Goal: Browse casually: Explore the website without a specific task or goal

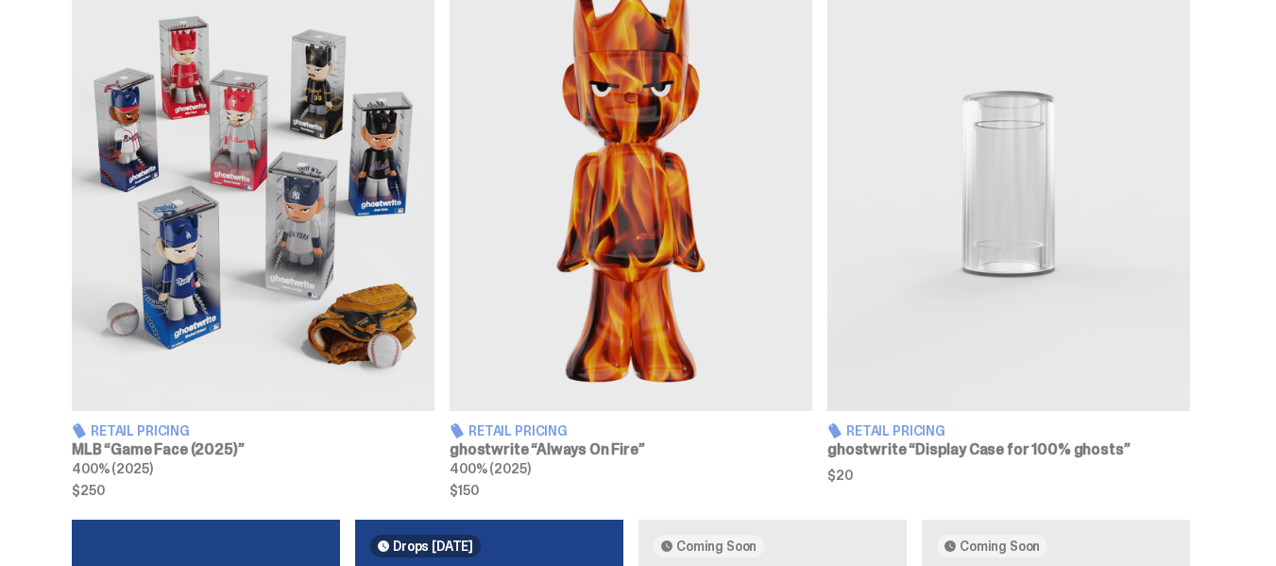
scroll to position [744, 0]
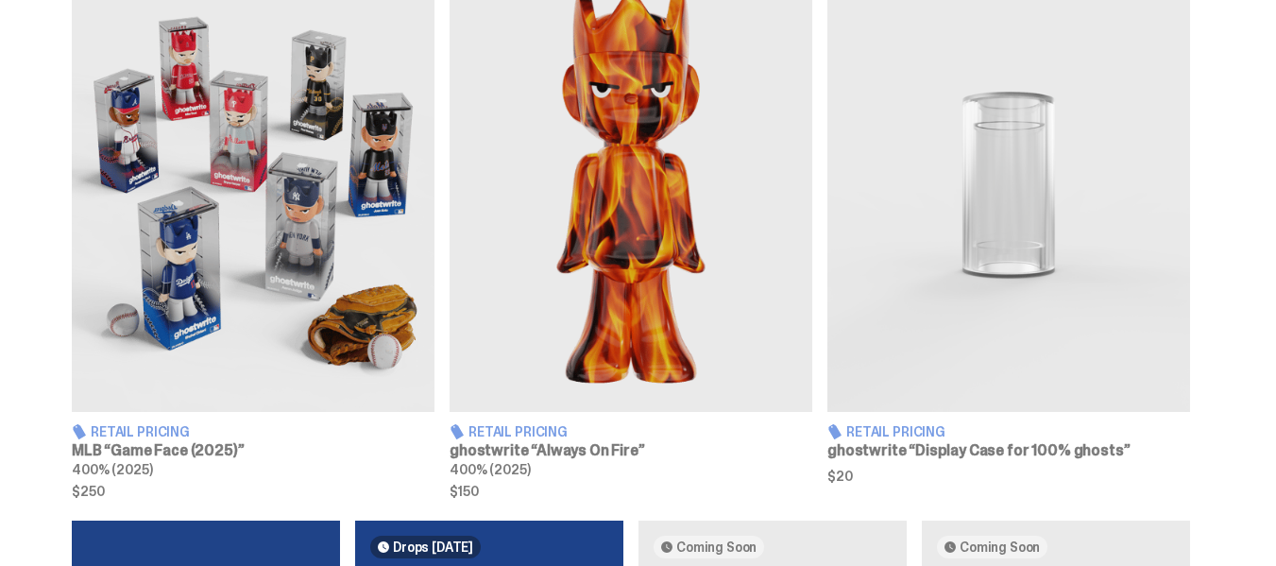
click at [227, 238] on img at bounding box center [253, 184] width 363 height 453
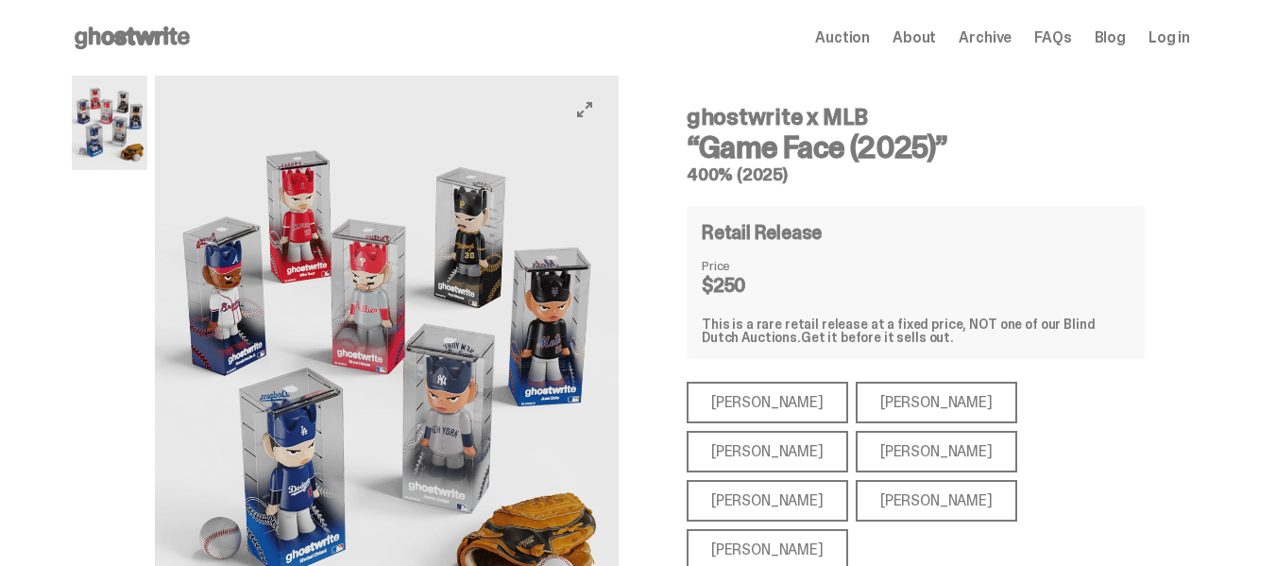
scroll to position [94, 0]
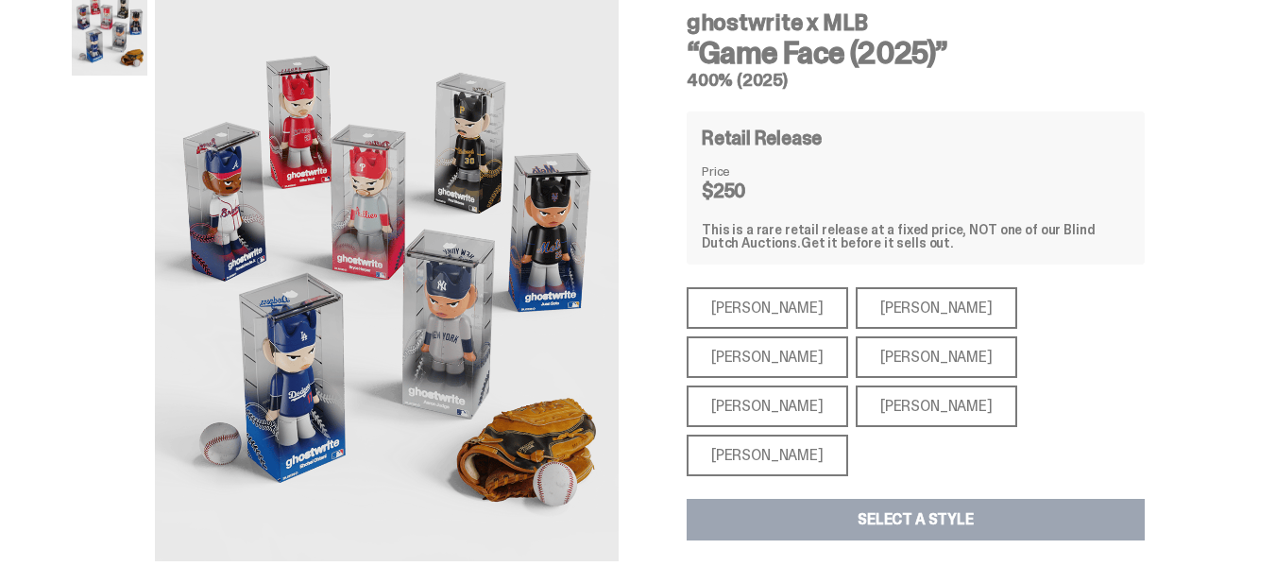
click at [776, 435] on div "[PERSON_NAME]" at bounding box center [768, 456] width 162 height 42
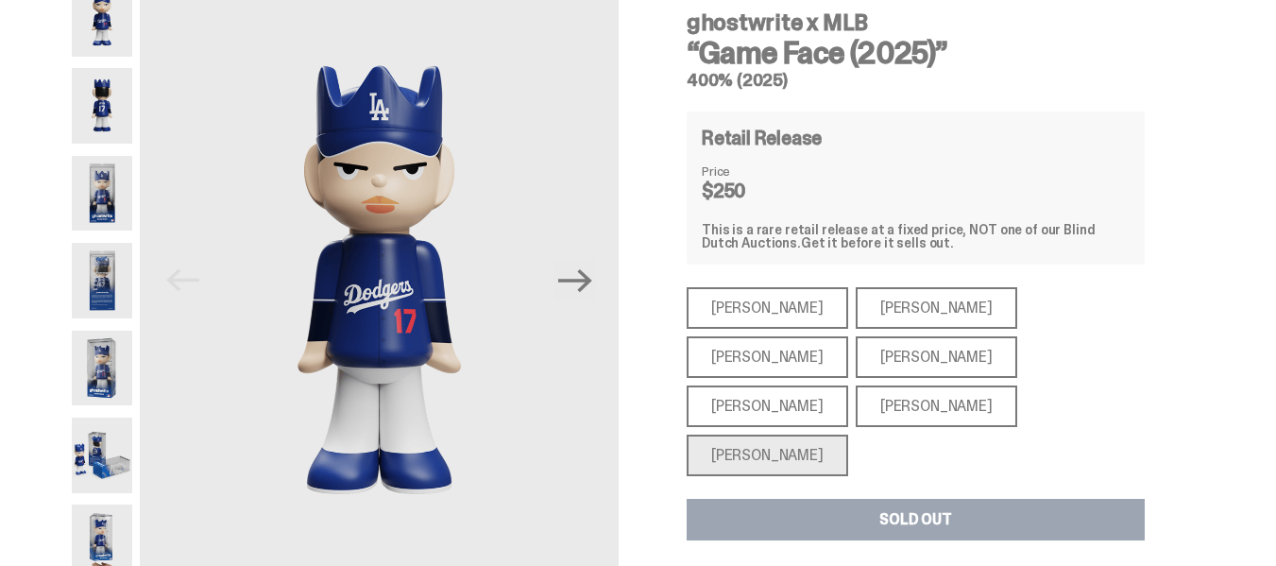
click at [856, 369] on div "[PERSON_NAME]" at bounding box center [937, 357] width 162 height 42
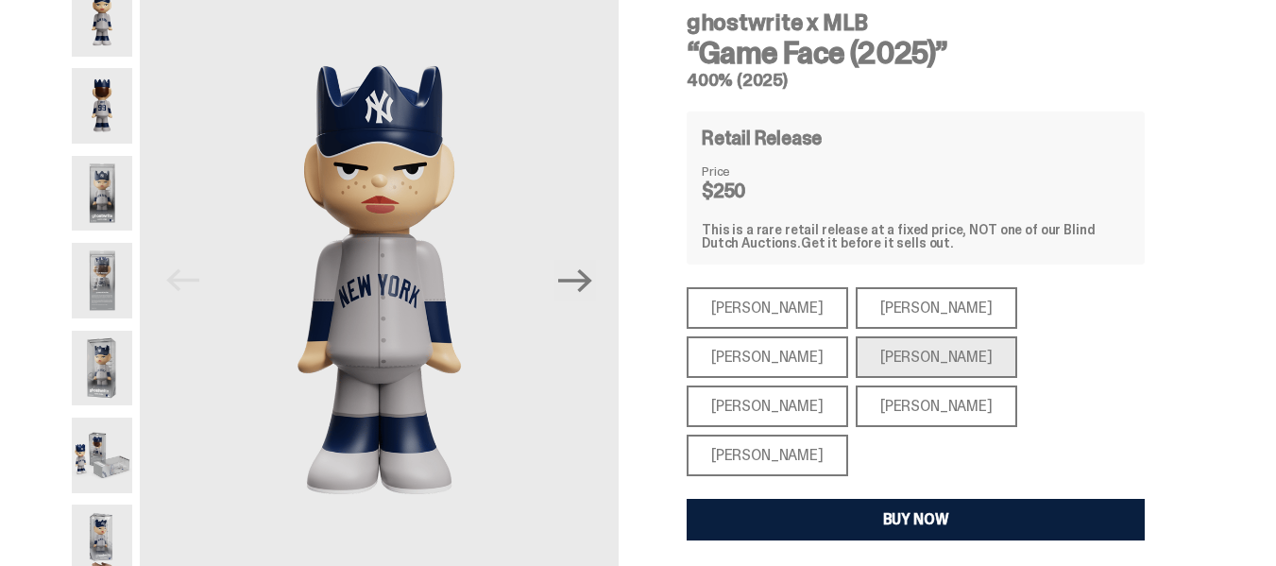
click at [743, 321] on div "[PERSON_NAME]" at bounding box center [768, 308] width 162 height 42
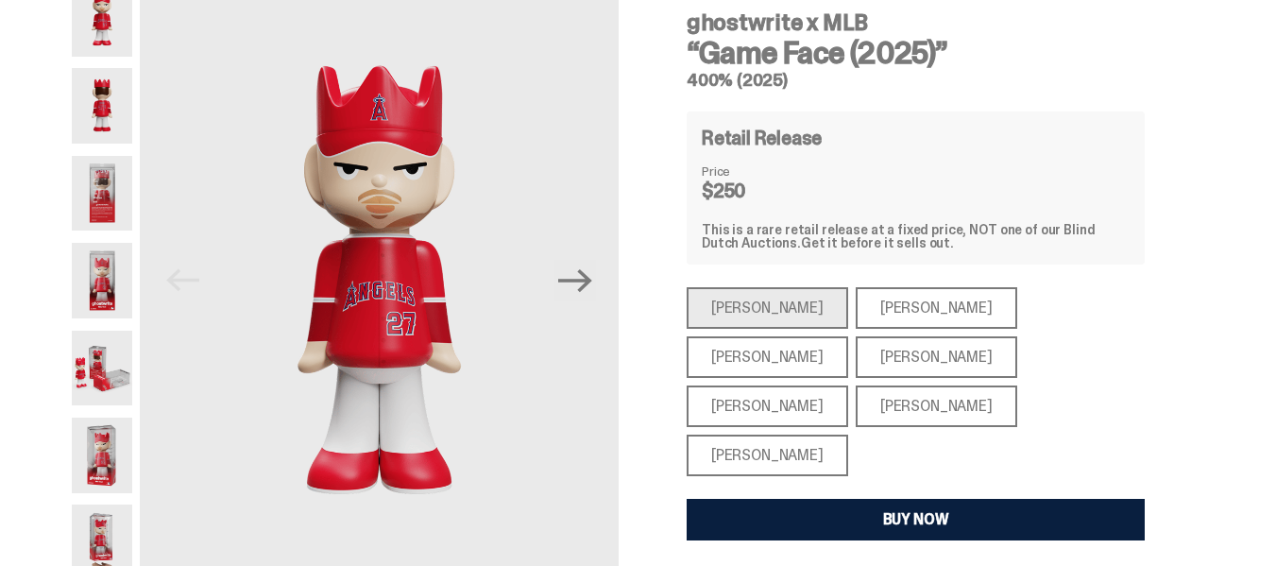
click at [863, 313] on div "[PERSON_NAME]" at bounding box center [937, 308] width 162 height 42
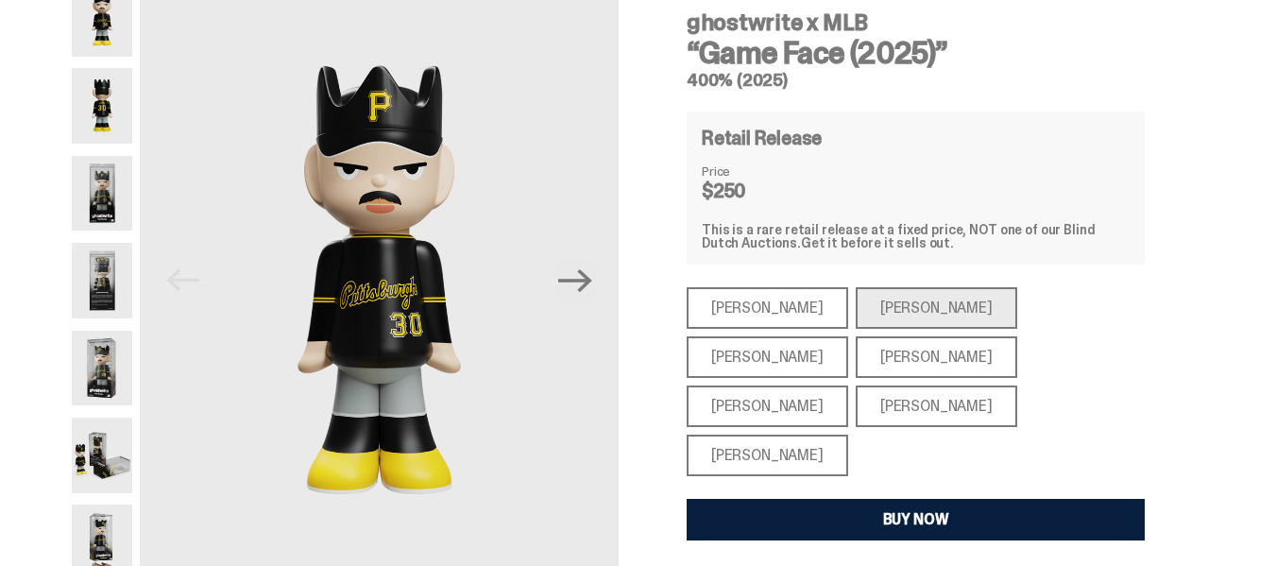
click at [848, 336] on div "[PERSON_NAME]" at bounding box center [768, 357] width 162 height 42
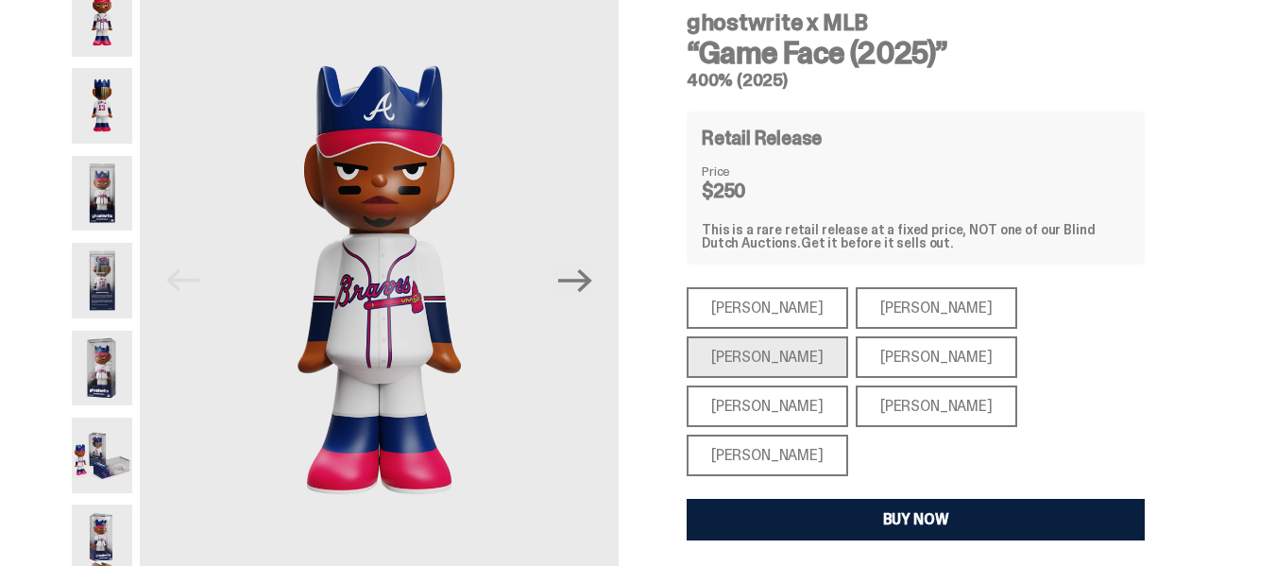
click at [1017, 385] on div "[PERSON_NAME]" at bounding box center [937, 406] width 162 height 42
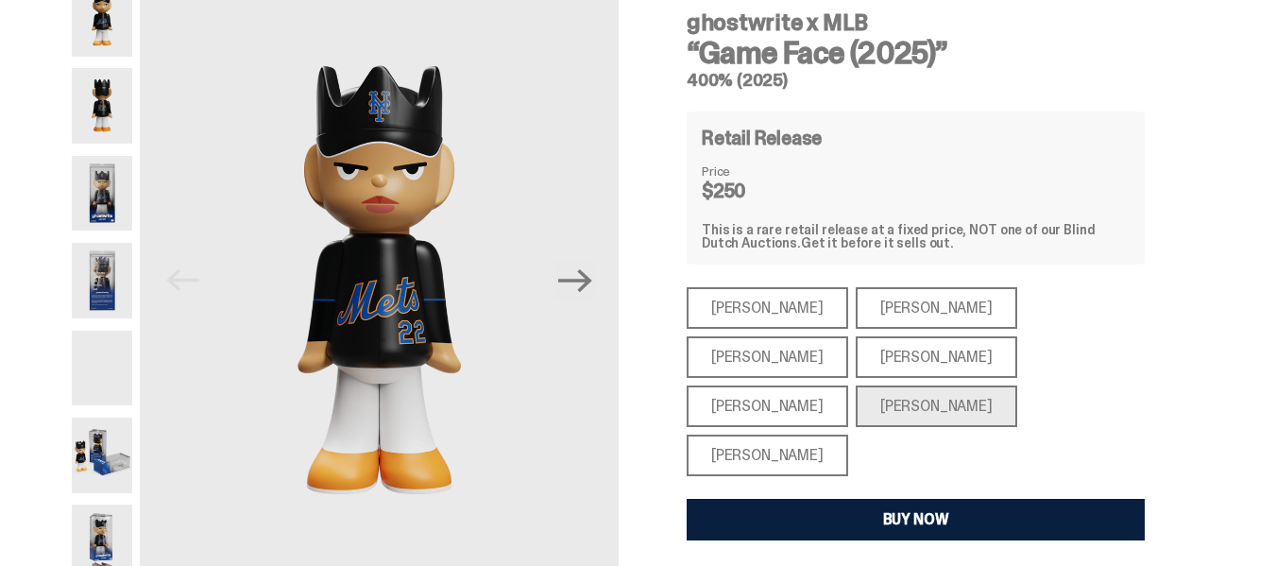
click at [921, 381] on div "[PERSON_NAME] [PERSON_NAME] [PERSON_NAME] [PERSON_NAME] [PERSON_NAME] [PERSON_N…" at bounding box center [916, 381] width 458 height 189
click at [848, 385] on div "[PERSON_NAME]" at bounding box center [768, 406] width 162 height 42
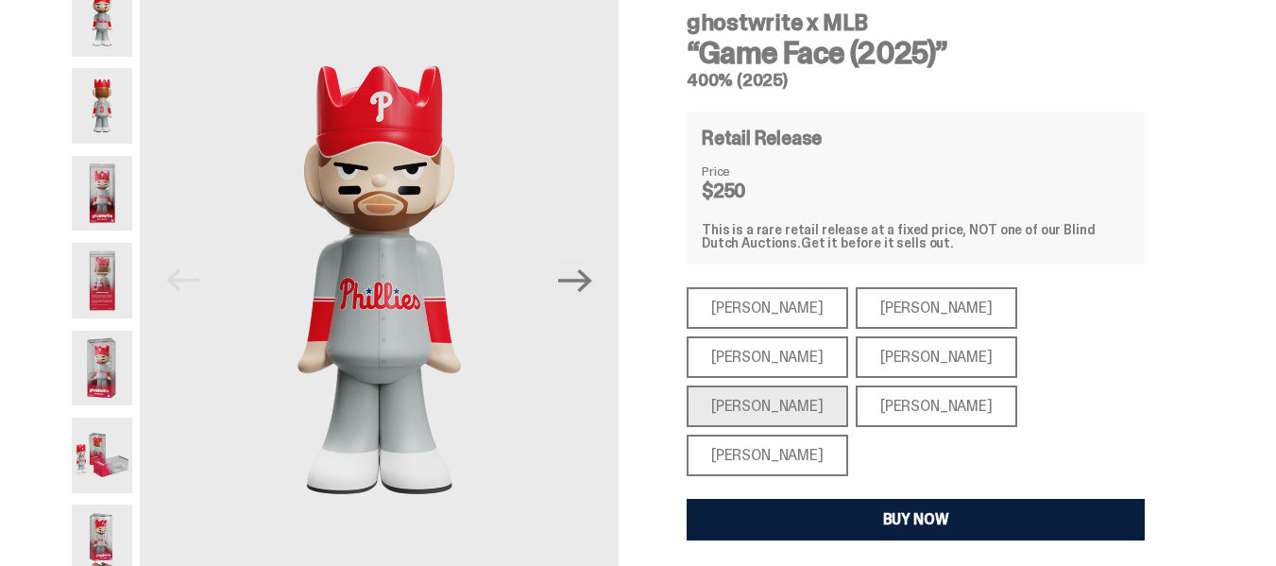
click at [765, 435] on div "[PERSON_NAME]" at bounding box center [768, 456] width 162 height 42
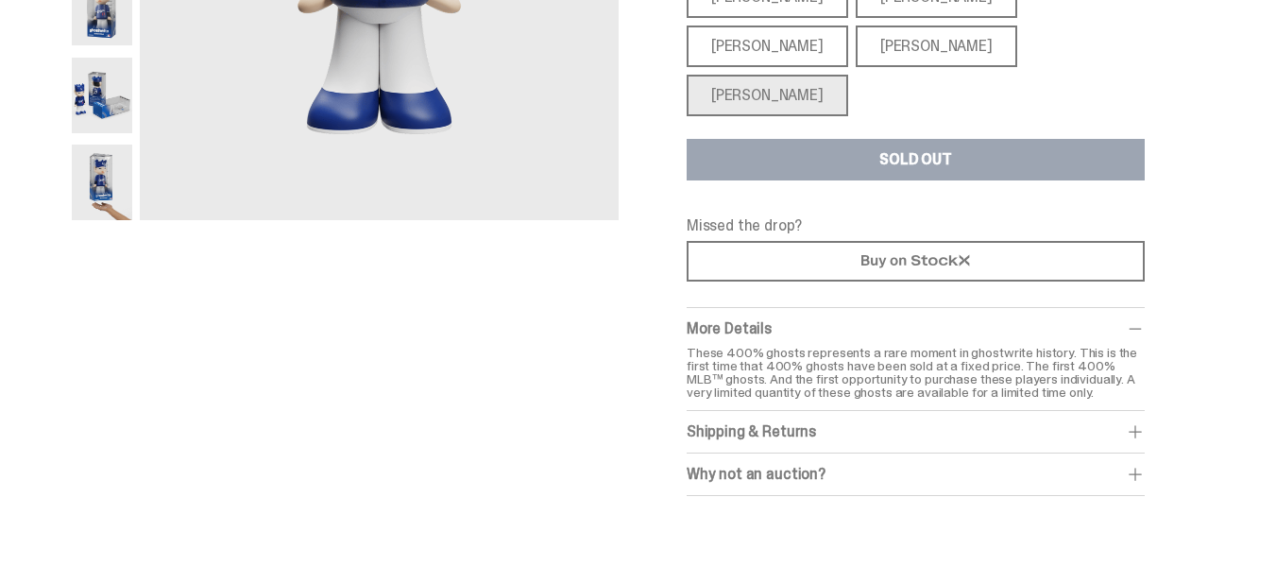
scroll to position [455, 0]
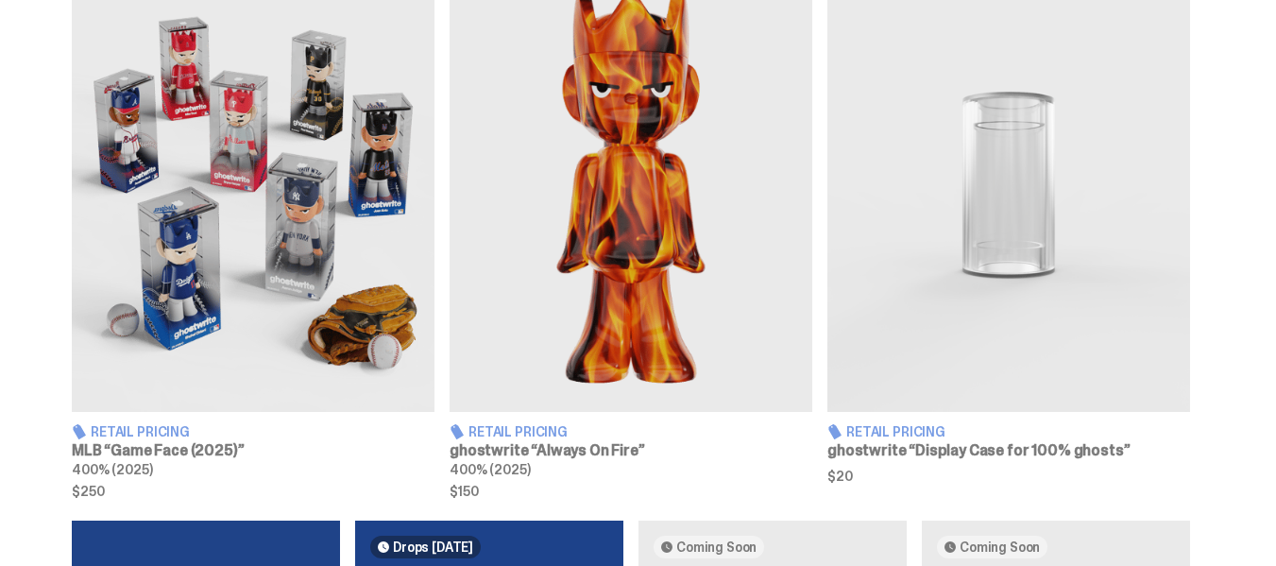
scroll to position [908, 0]
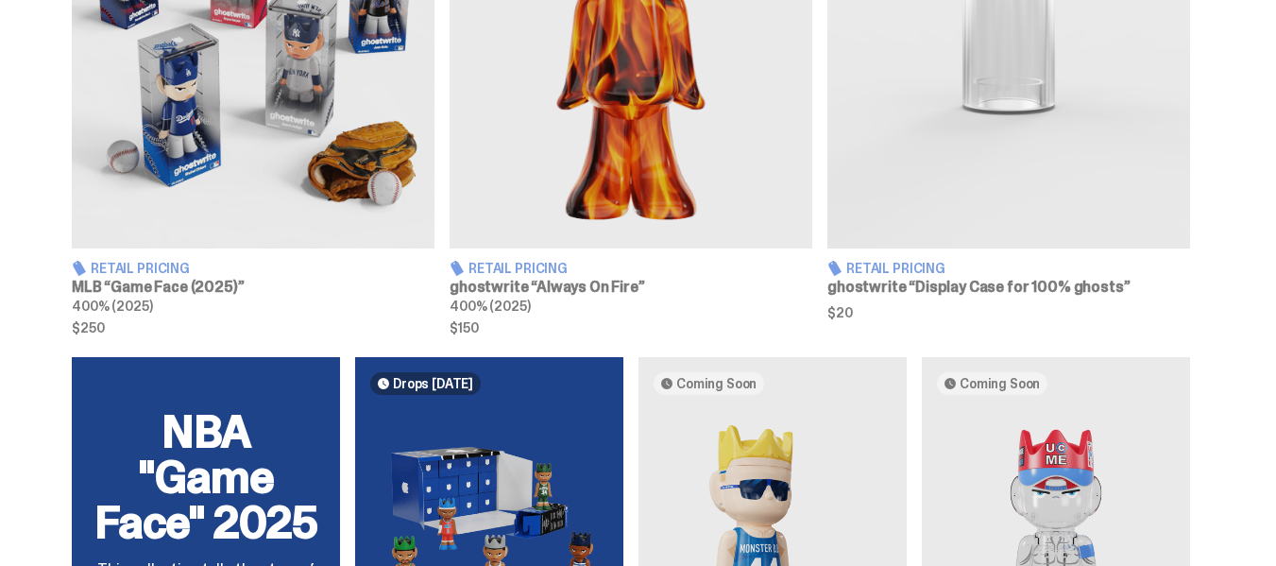
click at [446, 240] on div "Retail Pricing MLB “Game Face (2025)” 400% (2025) $250 Retail Pricing ghostwrit…" at bounding box center [631, 64] width 1118 height 539
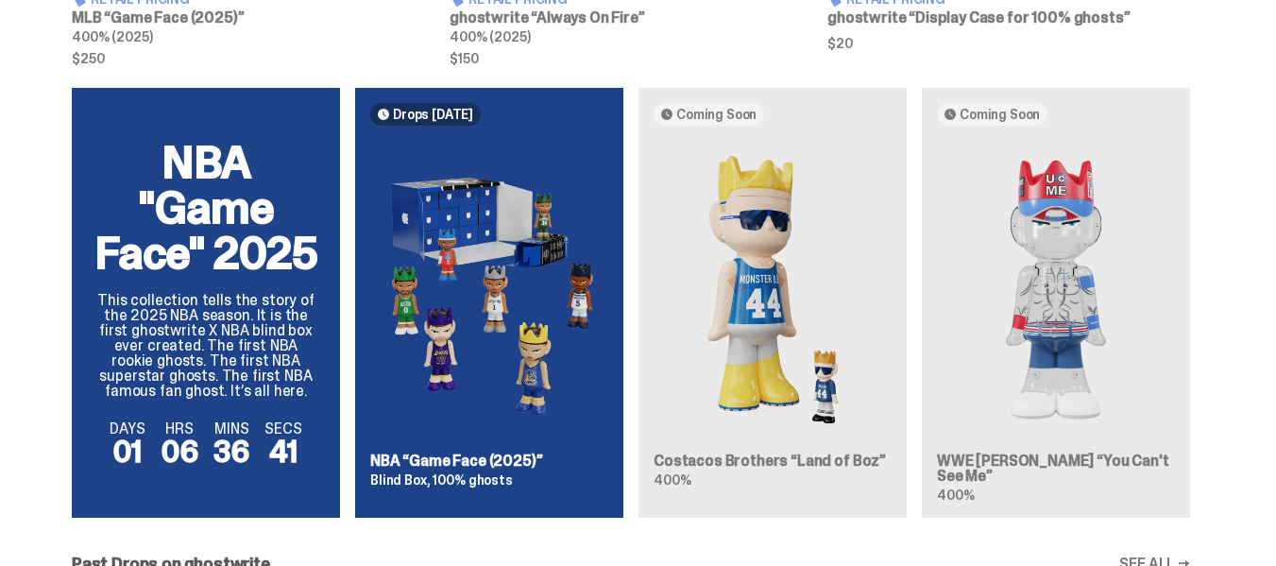
click at [354, 226] on div "NBA "Game Face" 2025 This collection tells the story of the 2025 NBA season. It…" at bounding box center [631, 310] width 1262 height 445
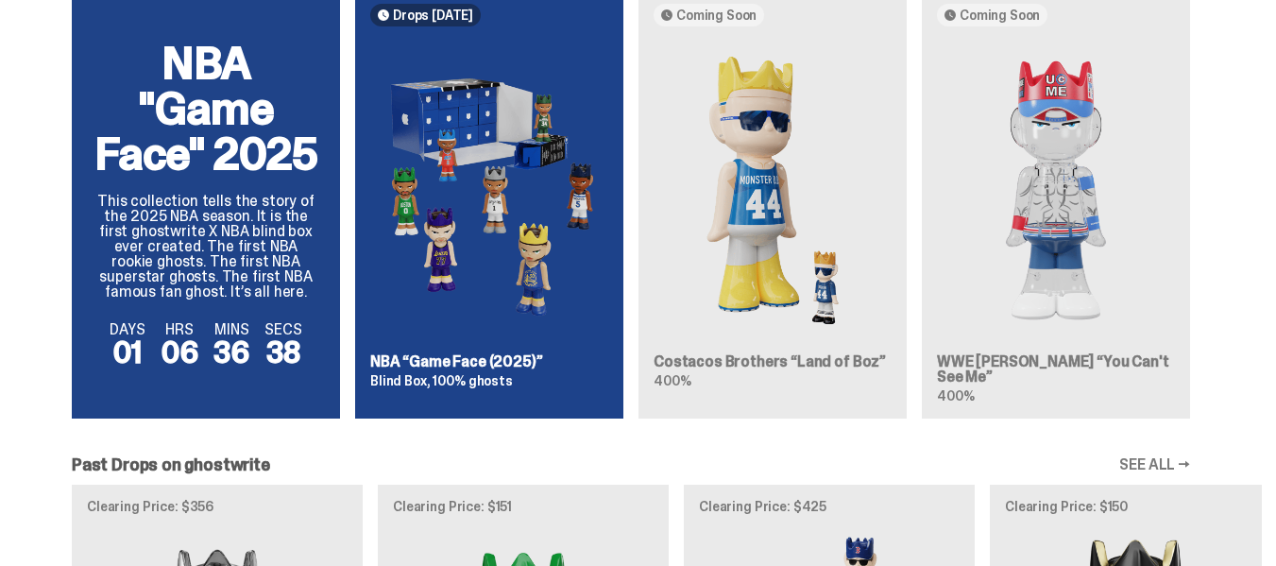
scroll to position [1277, 0]
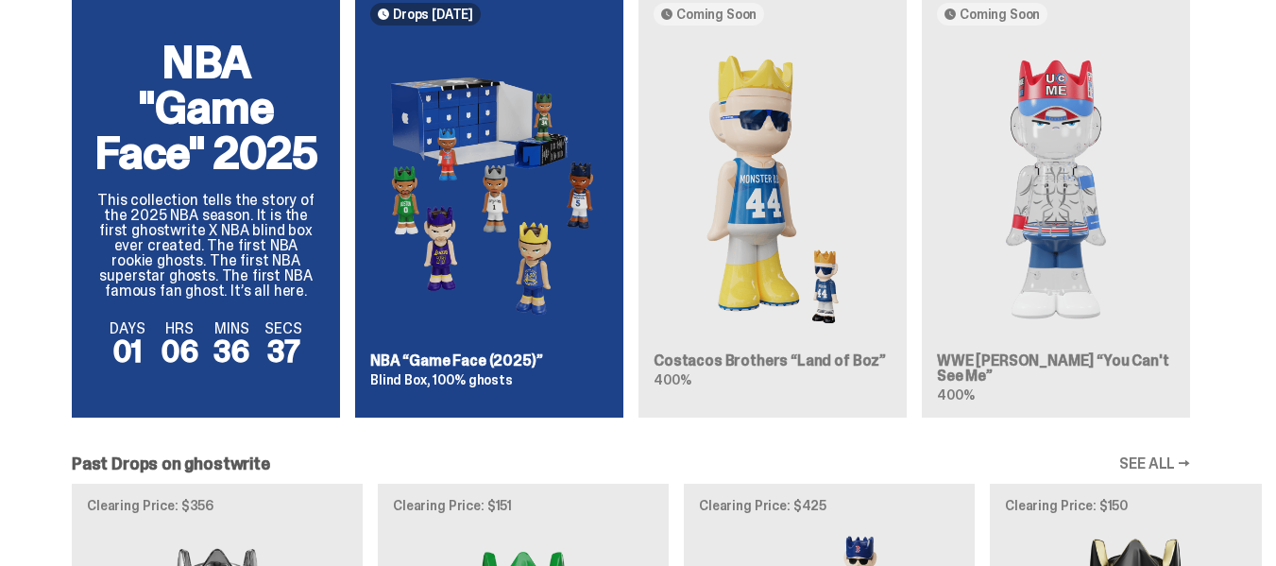
click at [1118, 162] on div "NBA "Game Face" 2025 This collection tells the story of the 2025 NBA season. It…" at bounding box center [631, 210] width 1262 height 445
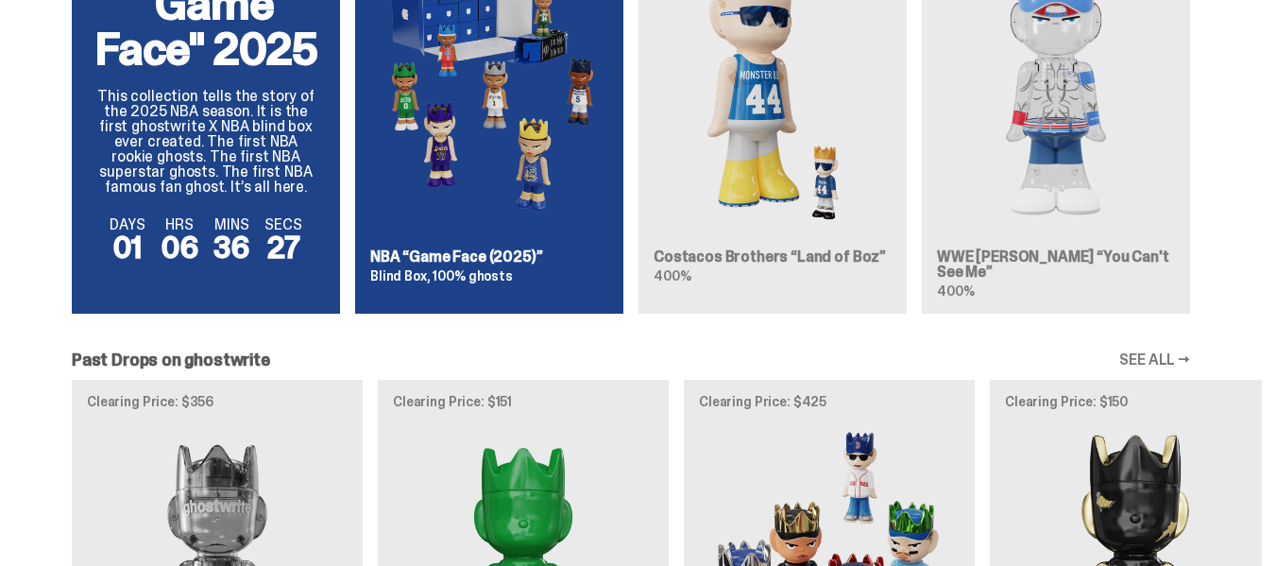
scroll to position [1379, 0]
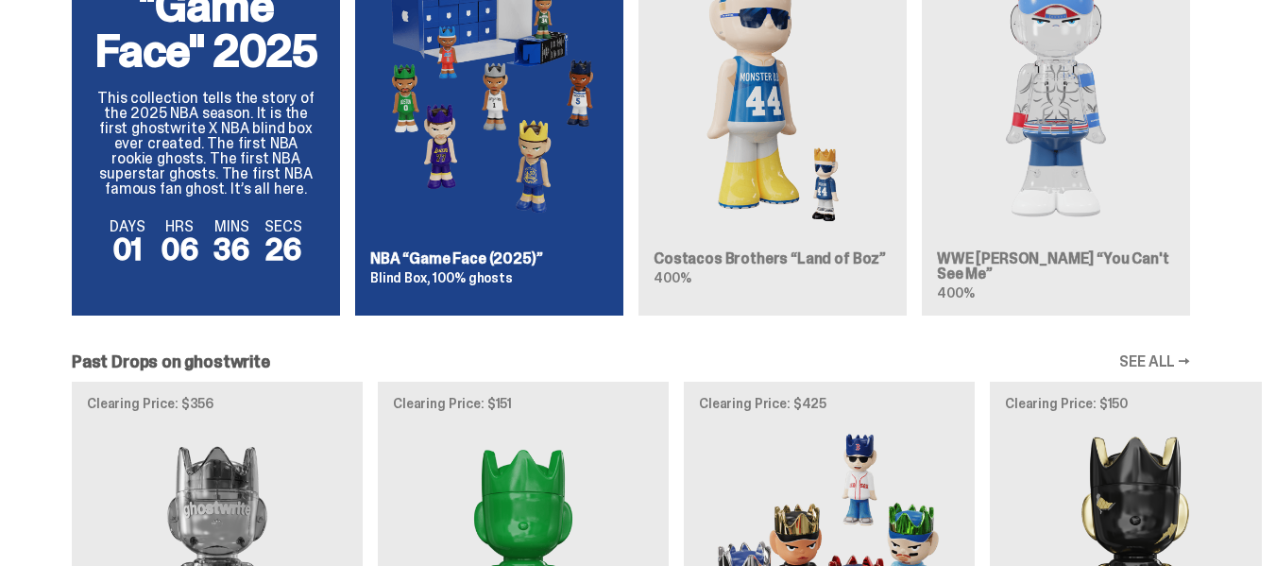
click at [963, 183] on div "NBA "Game Face" 2025 This collection tells the story of the 2025 NBA season. It…" at bounding box center [631, 108] width 1262 height 445
click at [1010, 263] on div "NBA "Game Face" 2025 This collection tells the story of the 2025 NBA season. It…" at bounding box center [631, 108] width 1262 height 445
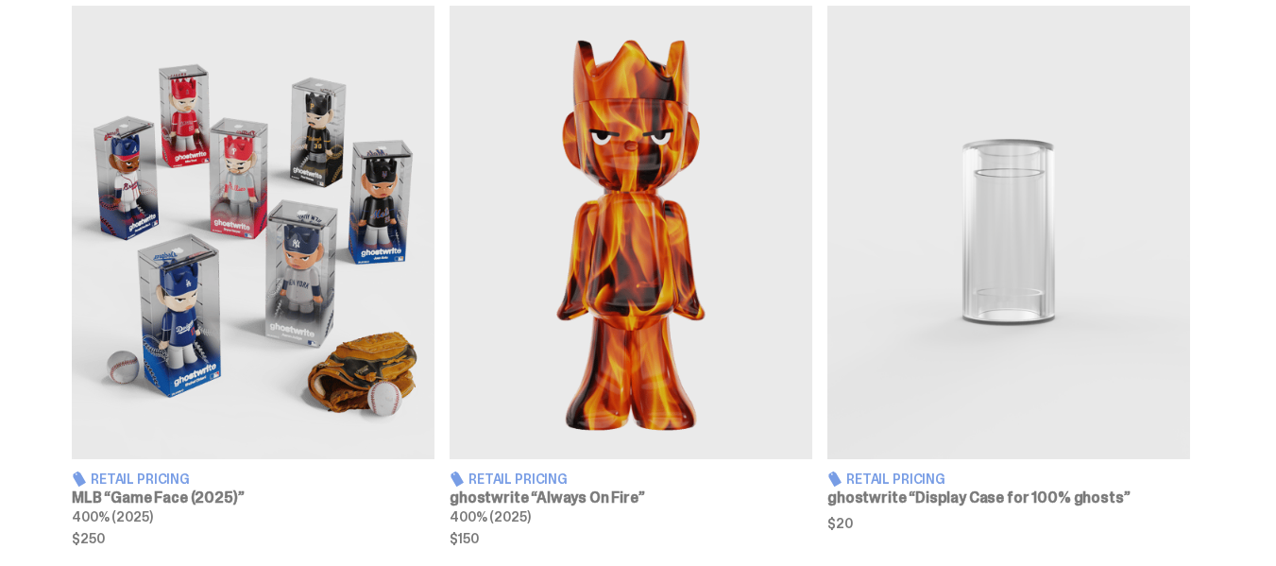
scroll to position [0, 0]
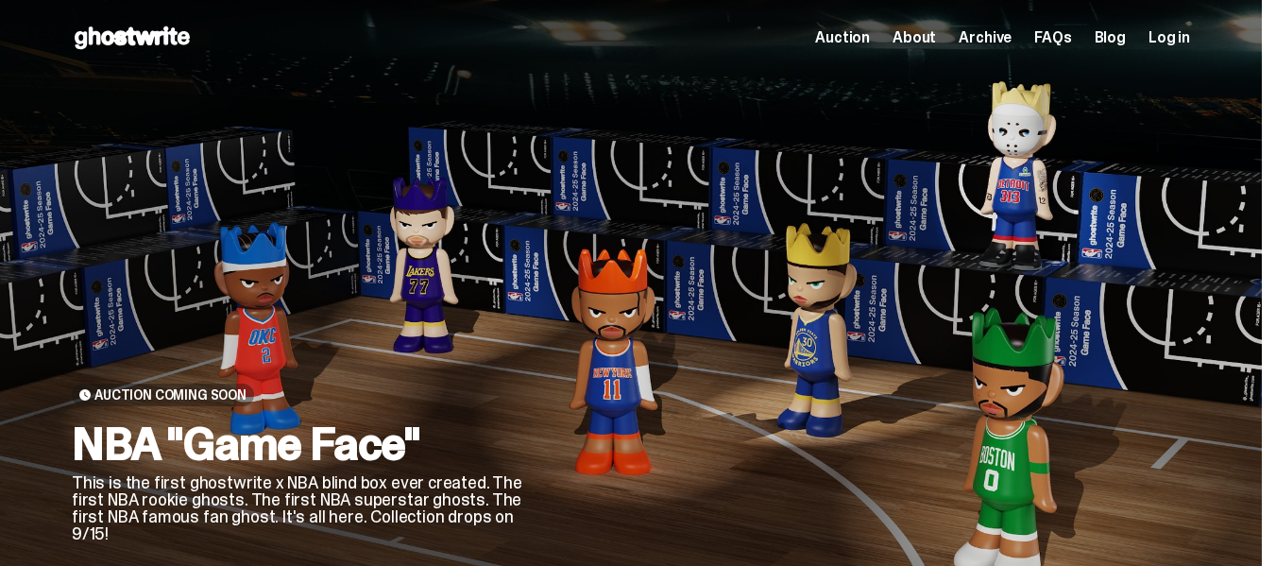
click at [838, 30] on span "Auction" at bounding box center [842, 37] width 55 height 15
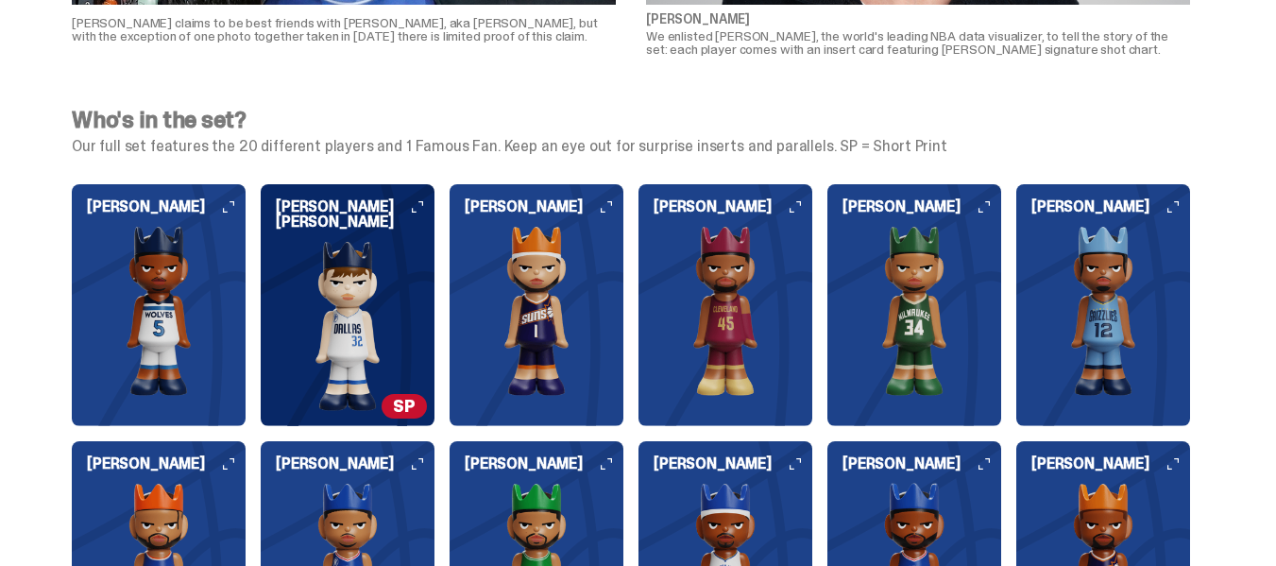
scroll to position [1805, 0]
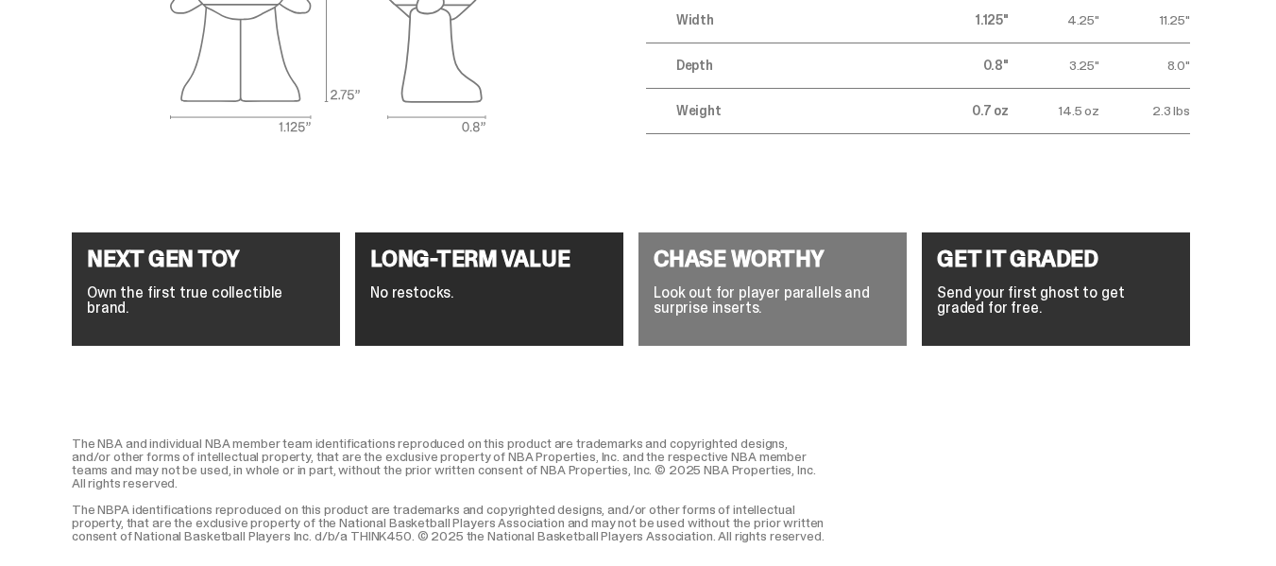
scroll to position [7064, 0]
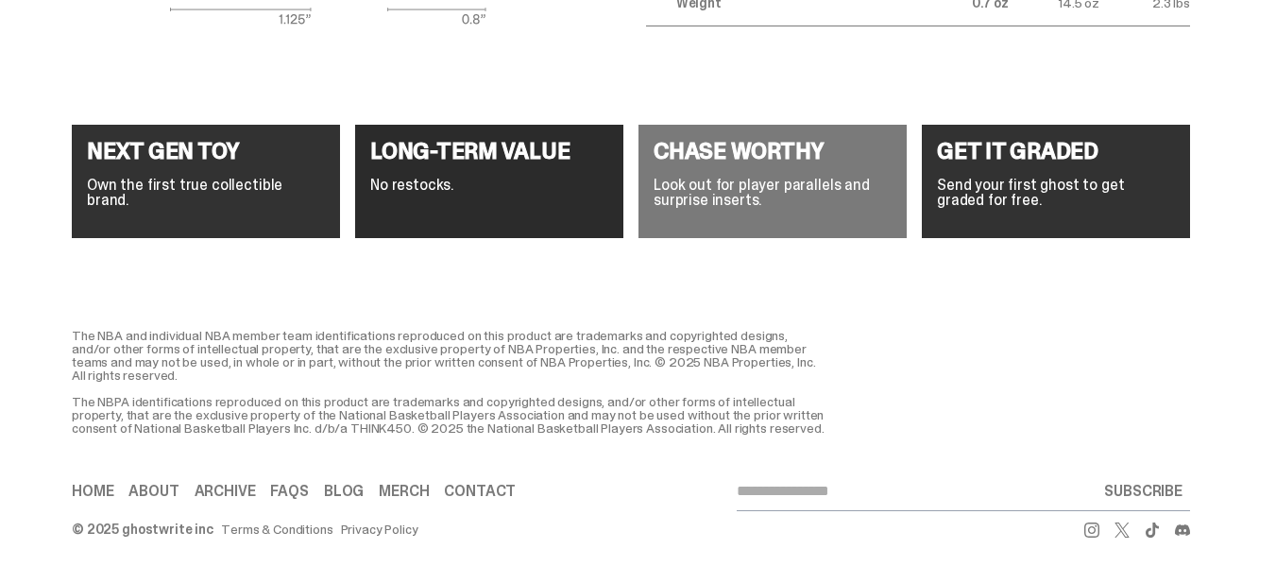
click at [966, 178] on p "Send your first ghost to get graded for free." at bounding box center [1056, 193] width 238 height 30
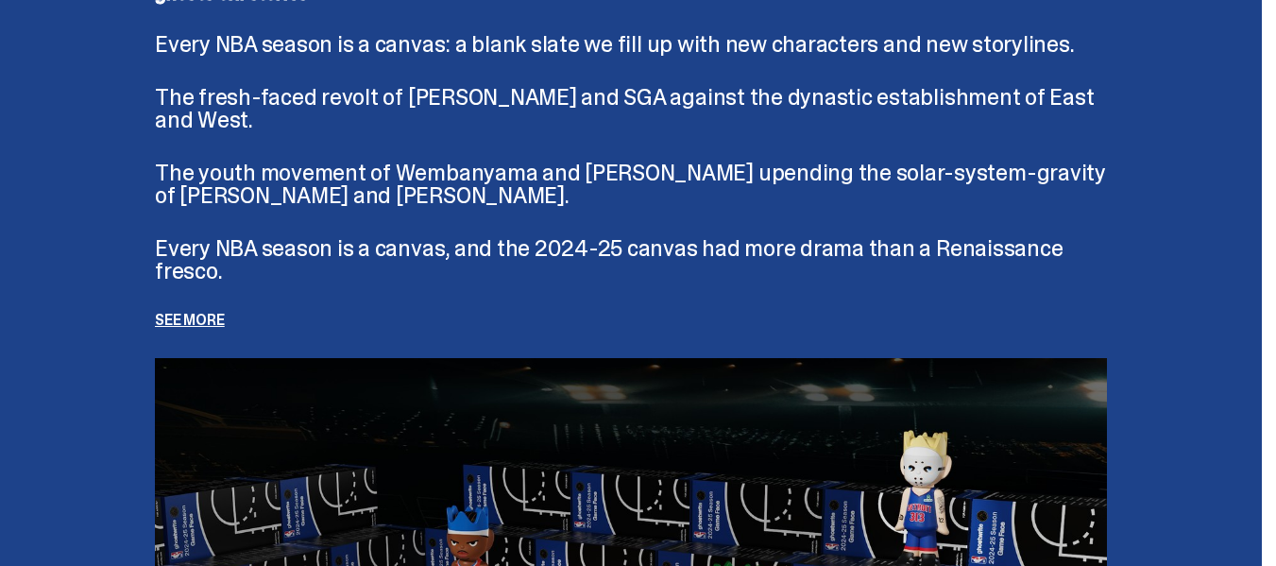
scroll to position [4059, 0]
click at [218, 312] on p "See more" at bounding box center [631, 319] width 952 height 15
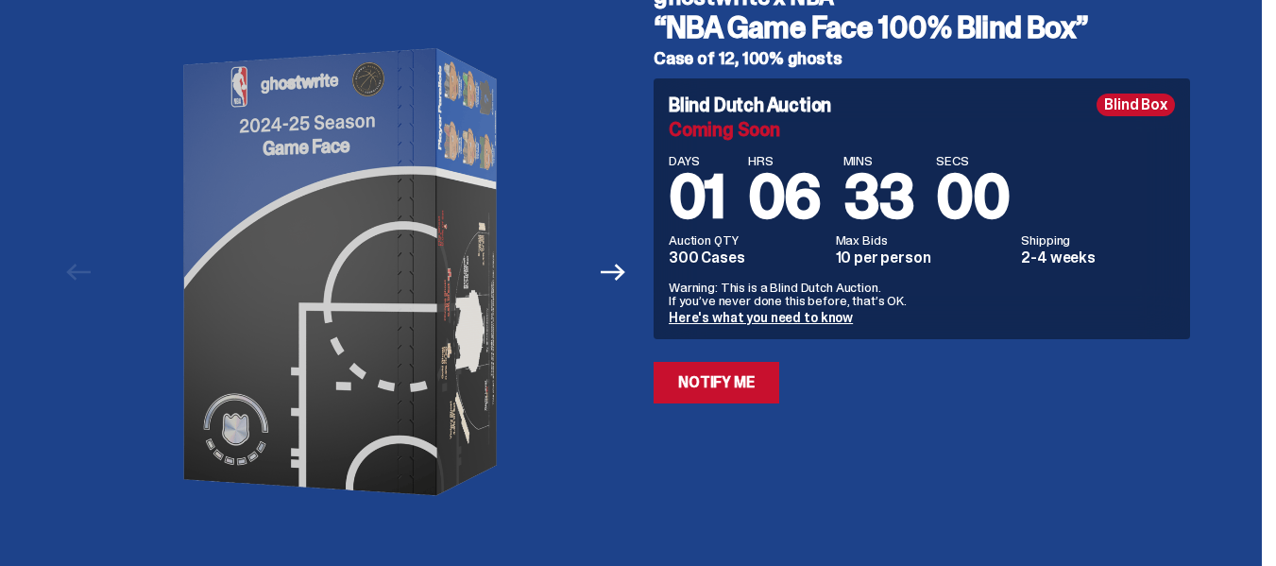
scroll to position [0, 0]
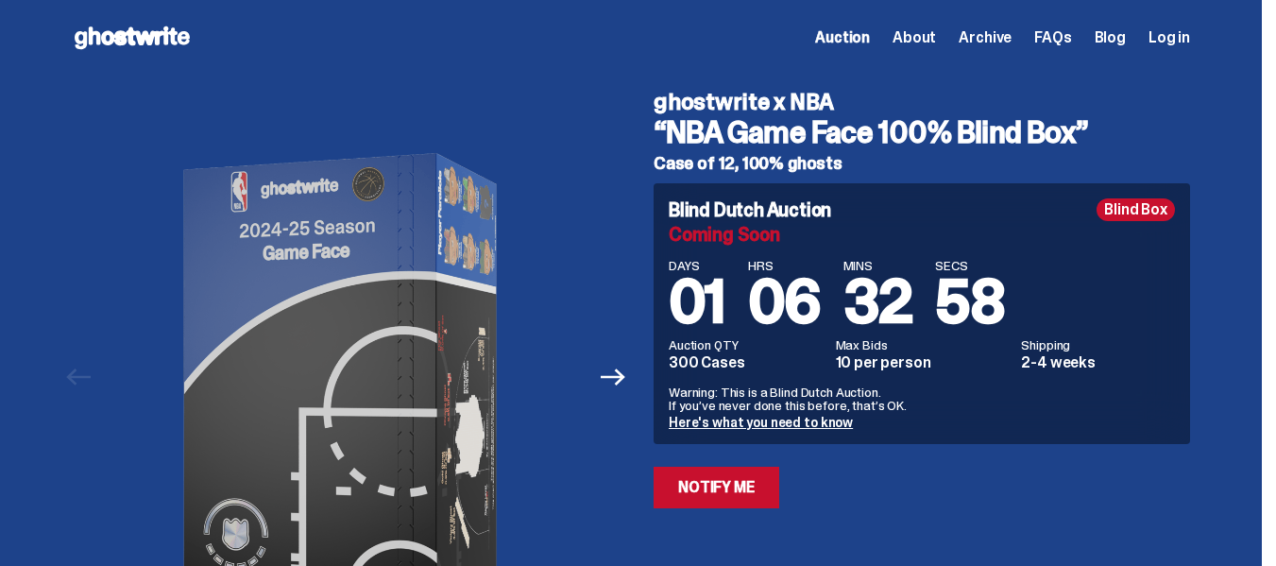
click at [929, 41] on span "About" at bounding box center [914, 37] width 43 height 15
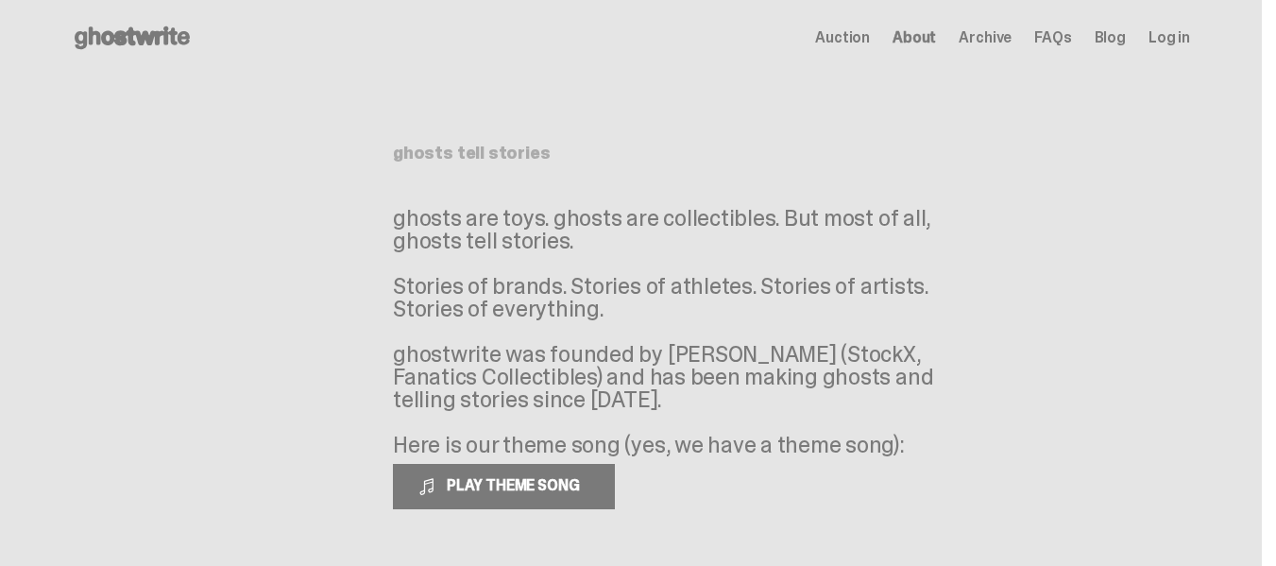
click at [1012, 34] on span "Archive" at bounding box center [985, 37] width 53 height 15
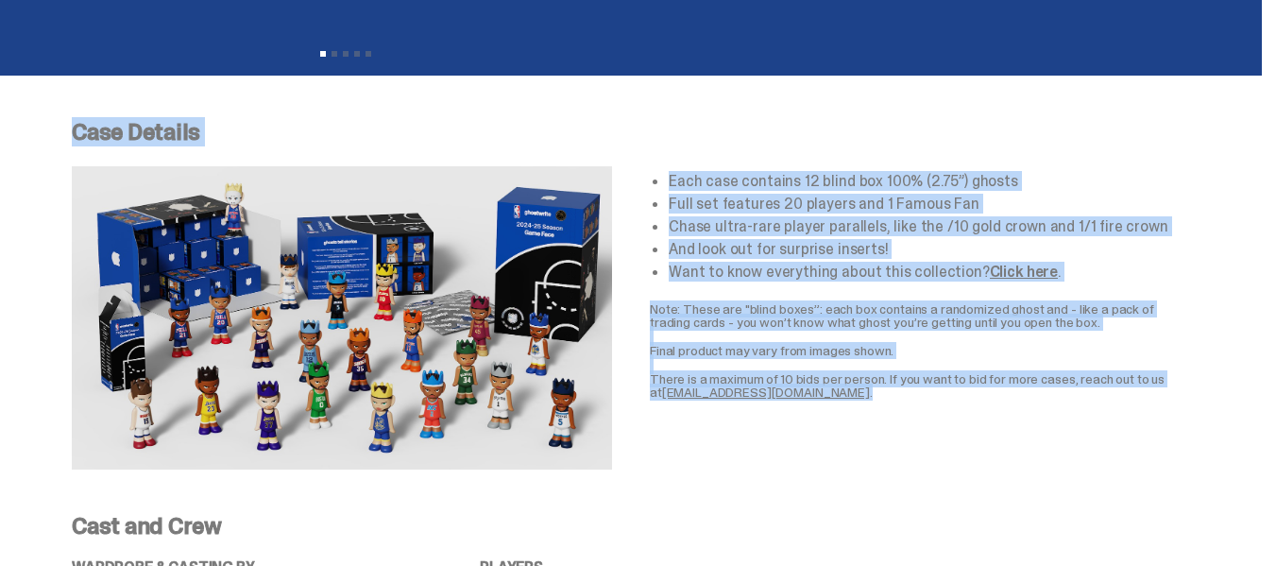
scroll to position [604, 0]
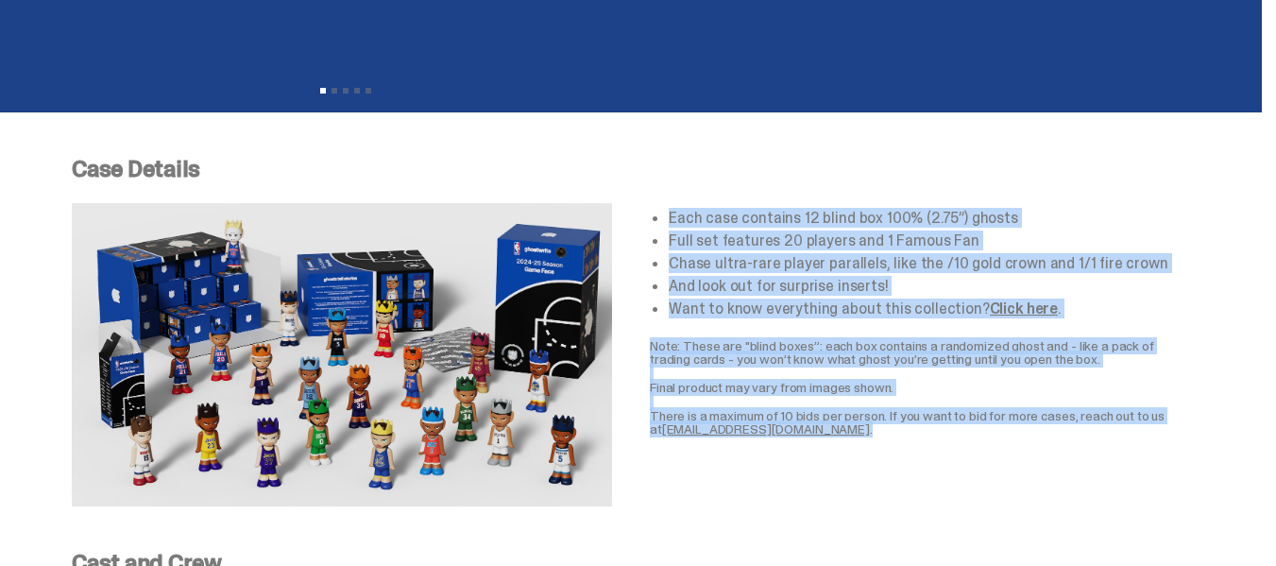
click at [679, 203] on div "Each case contains 12 blind box 100% (2.75”) ghosts Full set features 20 player…" at bounding box center [920, 354] width 540 height 303
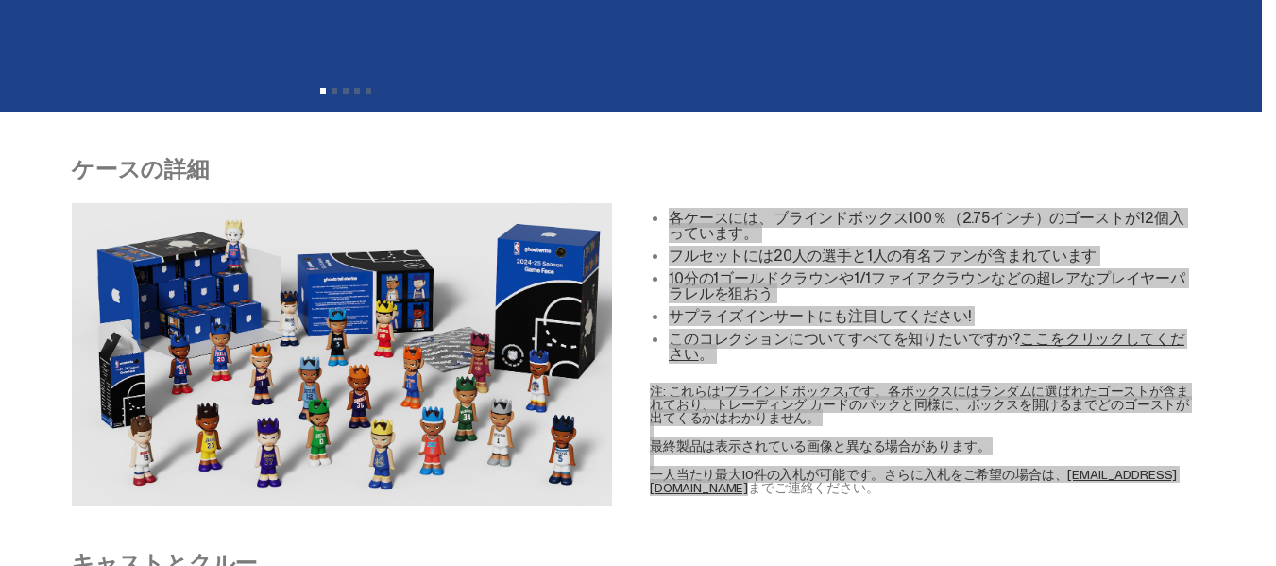
scroll to position [610, 0]
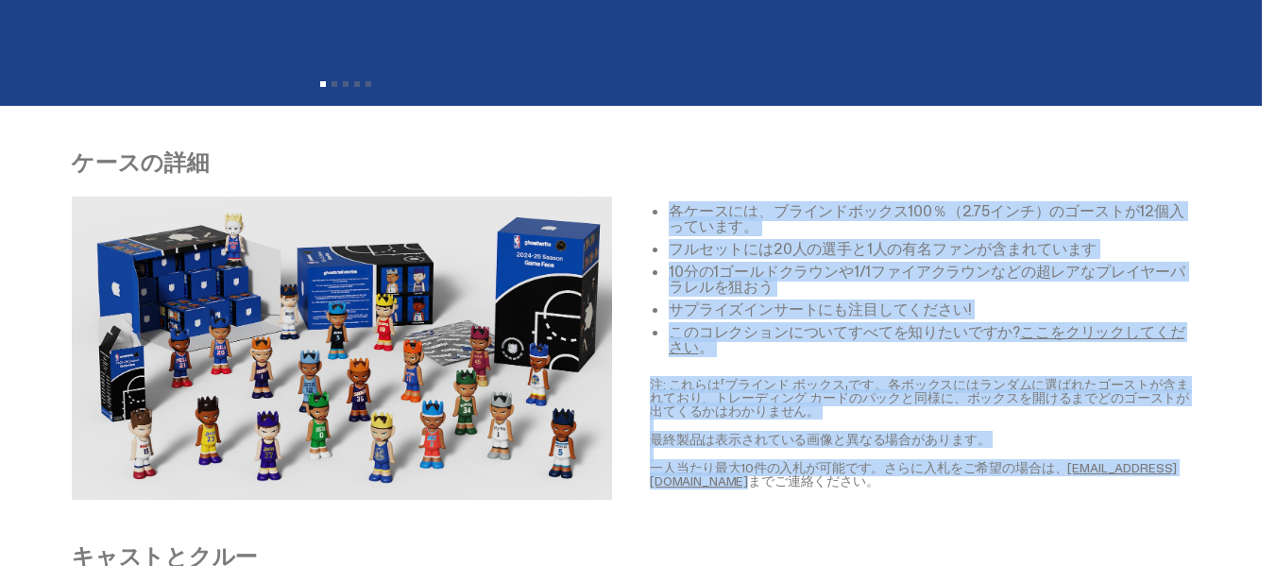
click at [1070, 339] on font "ここをクリックしてください" at bounding box center [927, 339] width 516 height 35
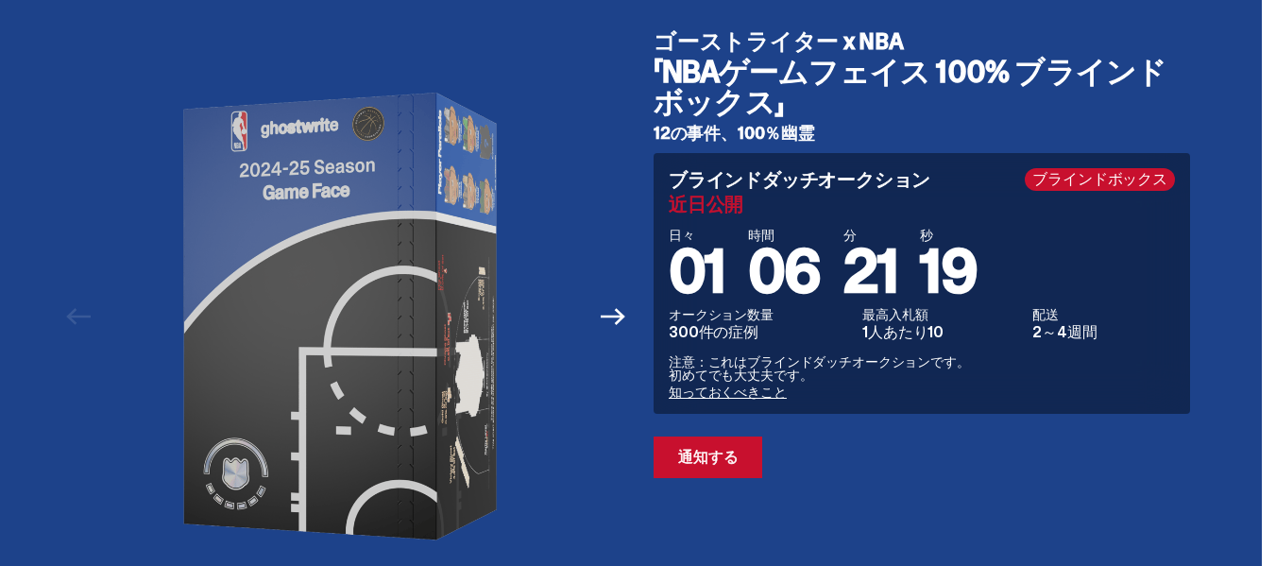
scroll to position [0, 0]
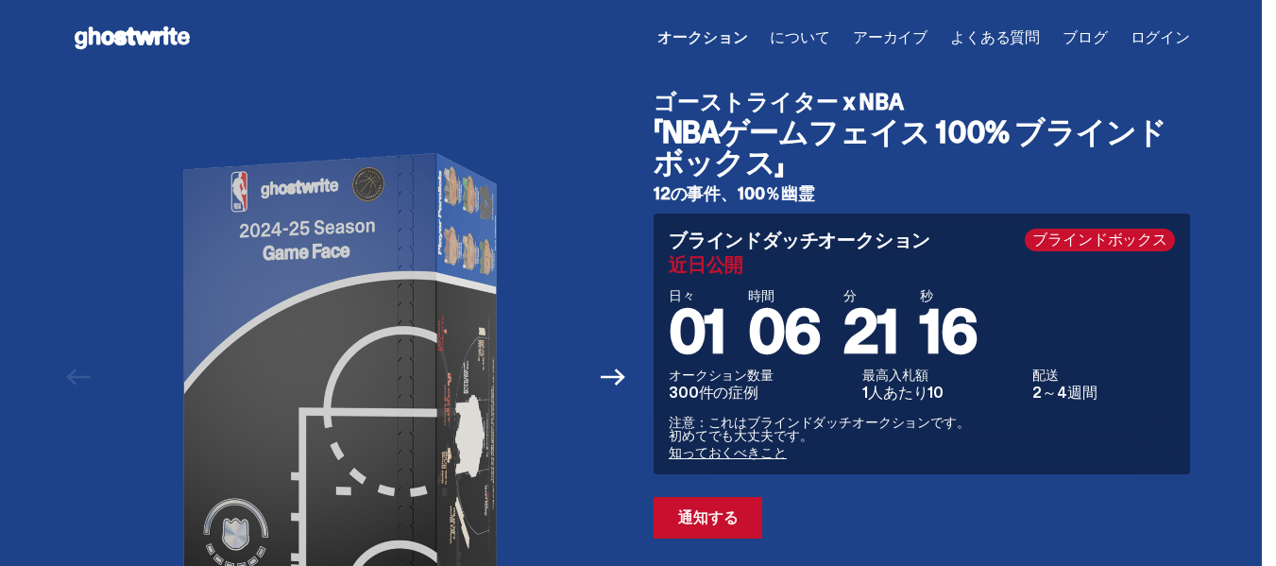
click at [120, 44] on icon at bounding box center [132, 38] width 121 height 30
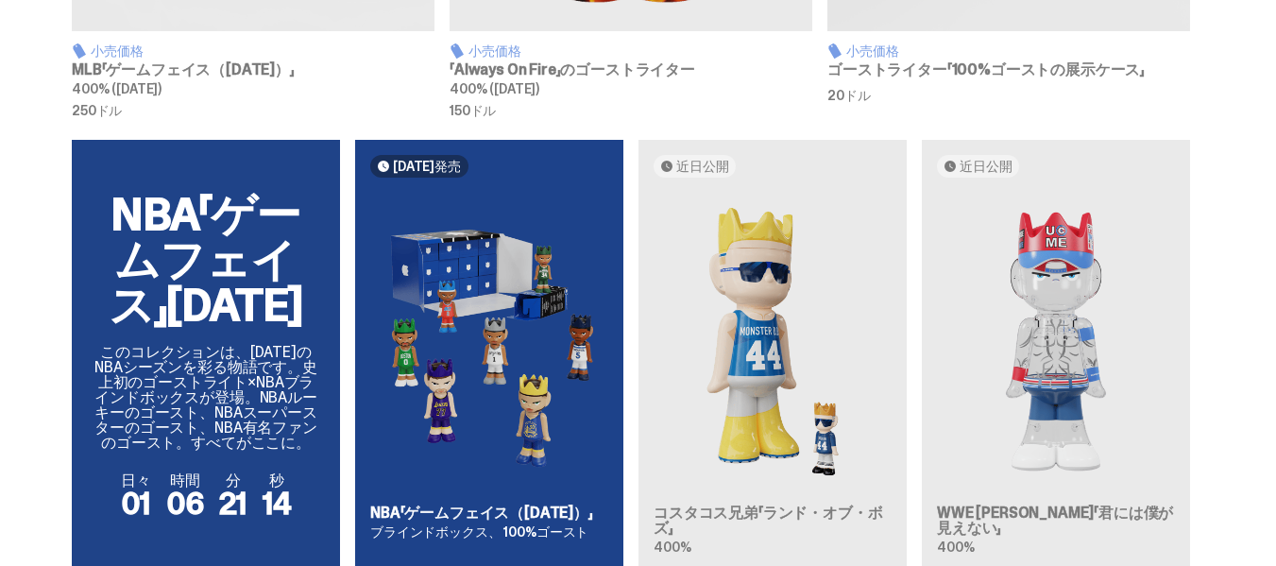
scroll to position [1023, 0]
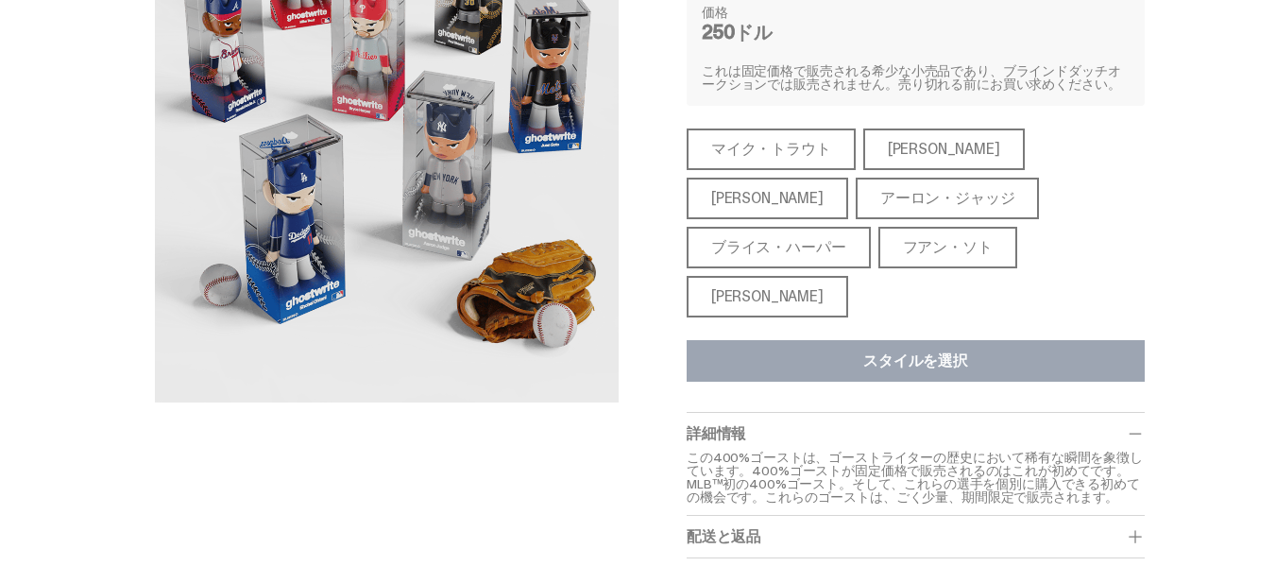
scroll to position [252, 0]
click at [846, 248] on font "ブライス・ハーパー" at bounding box center [778, 248] width 135 height 20
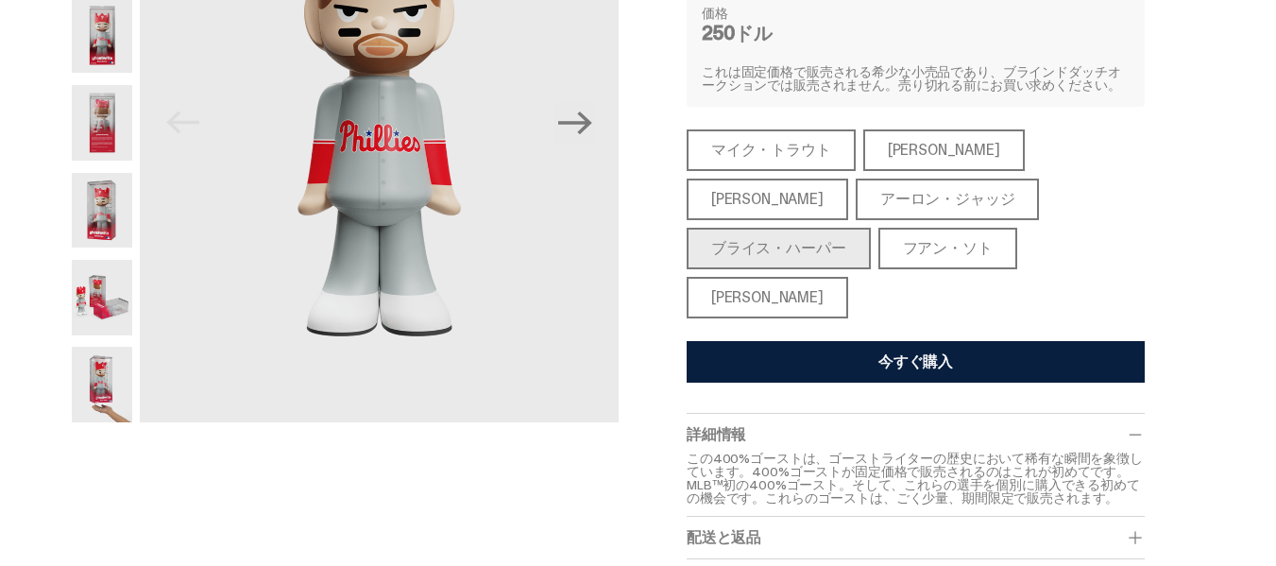
click at [856, 220] on div "アーロン・ジャッジ" at bounding box center [948, 200] width 184 height 42
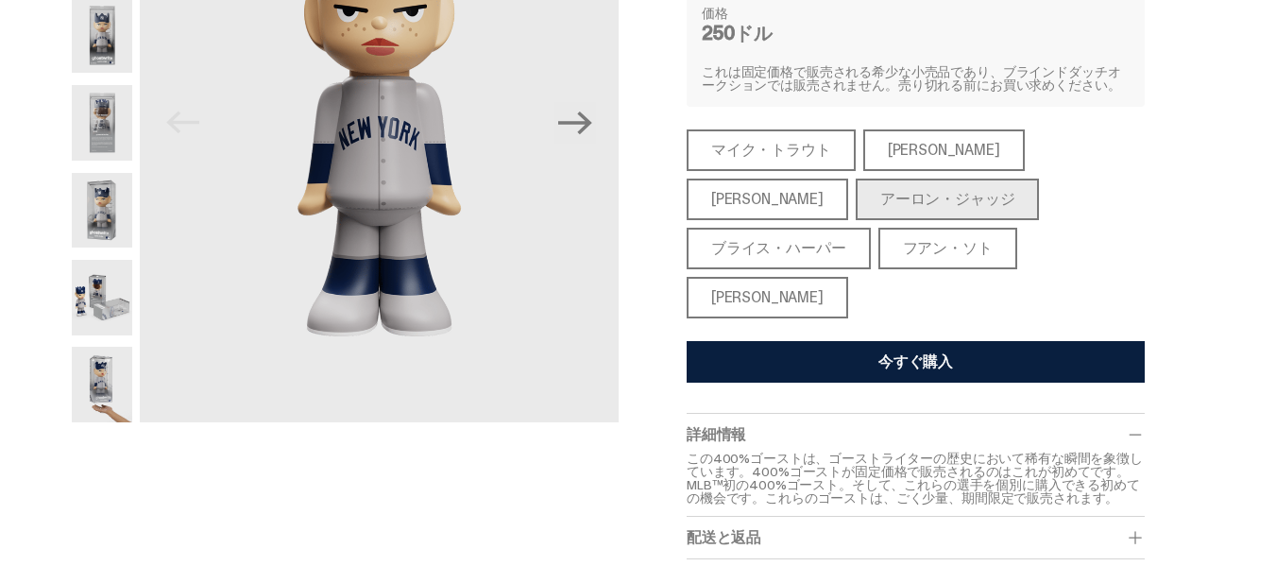
click at [784, 158] on font "マイク・トラウト" at bounding box center [771, 150] width 120 height 20
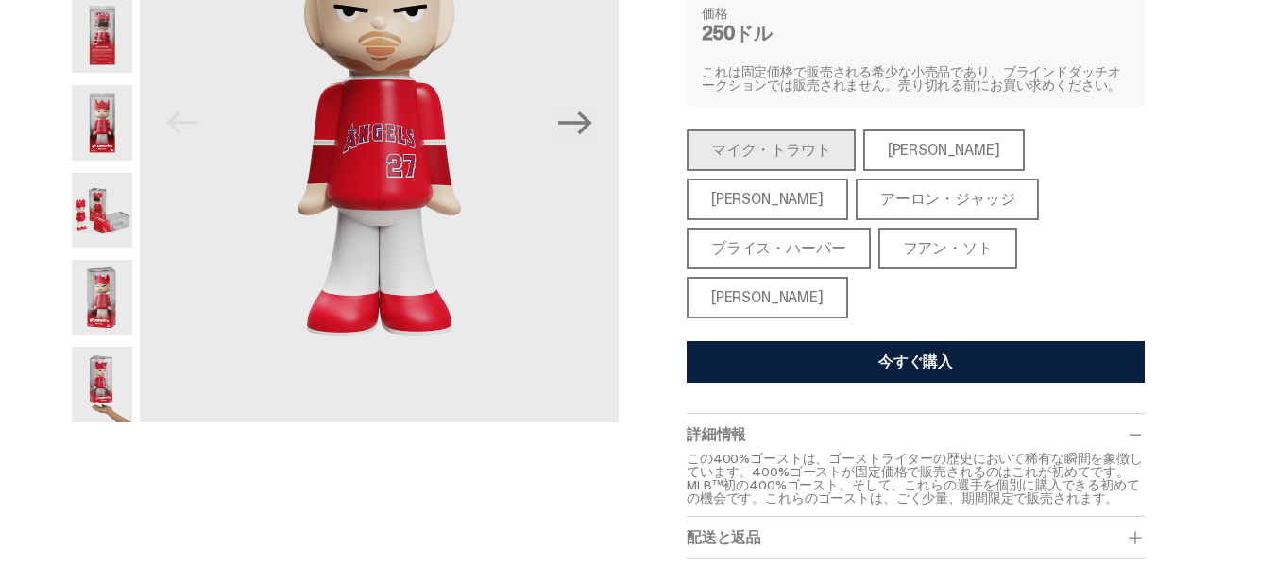
click at [891, 140] on div "[PERSON_NAME]" at bounding box center [944, 150] width 162 height 42
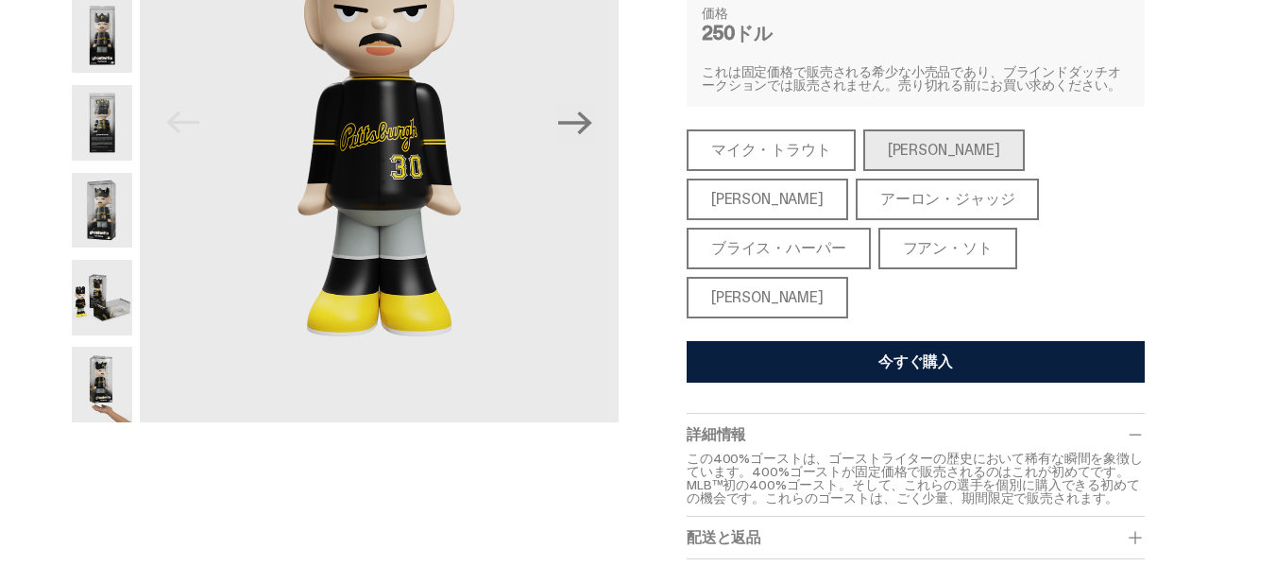
click at [774, 204] on font "[PERSON_NAME]" at bounding box center [767, 199] width 112 height 20
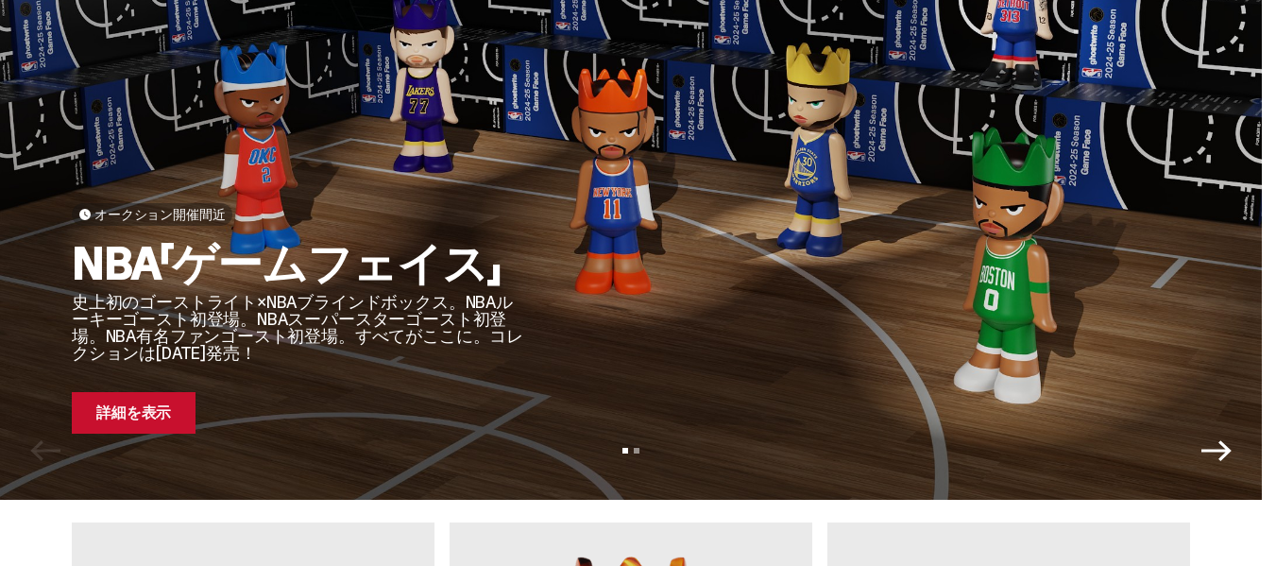
scroll to position [185, 0]
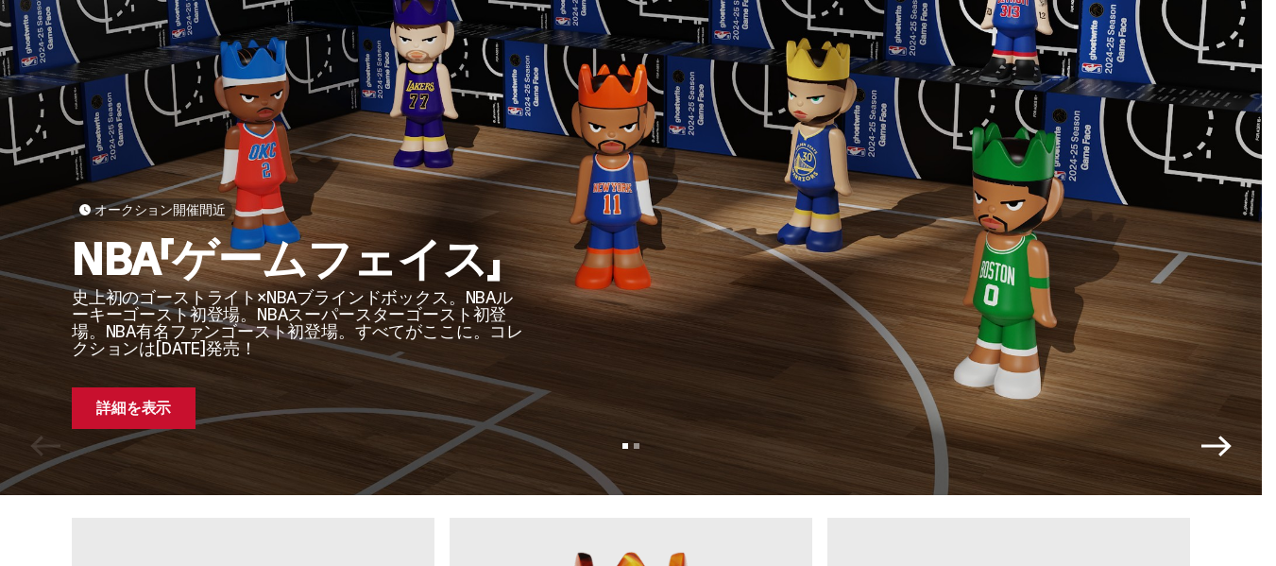
click at [135, 418] on link "詳細を表示" at bounding box center [134, 408] width 124 height 42
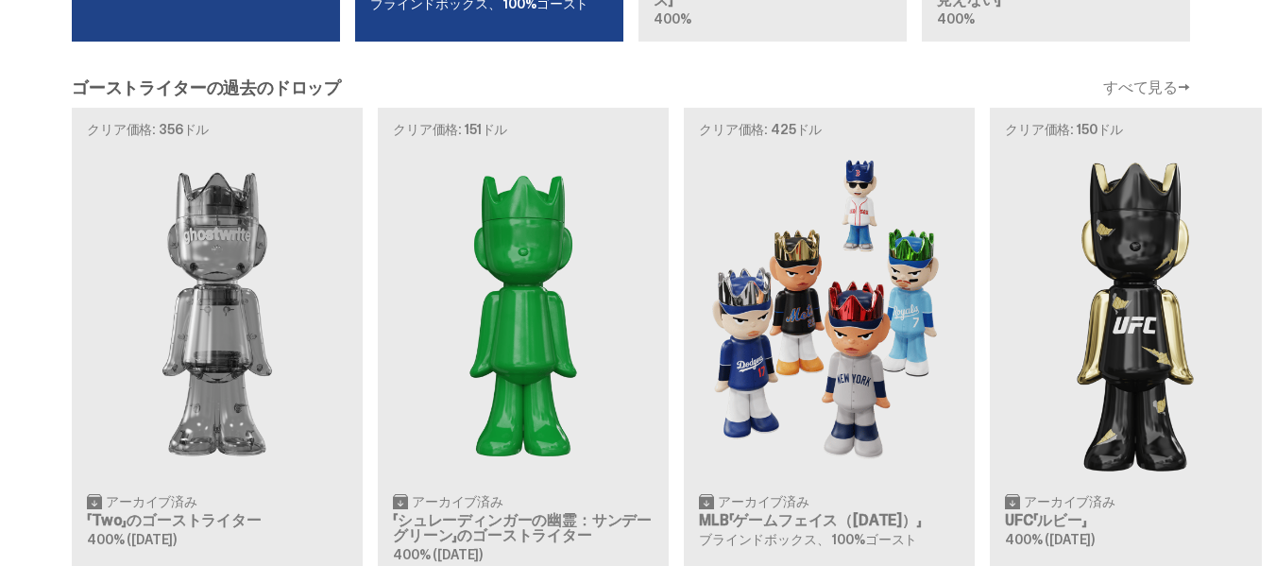
scroll to position [1730, 0]
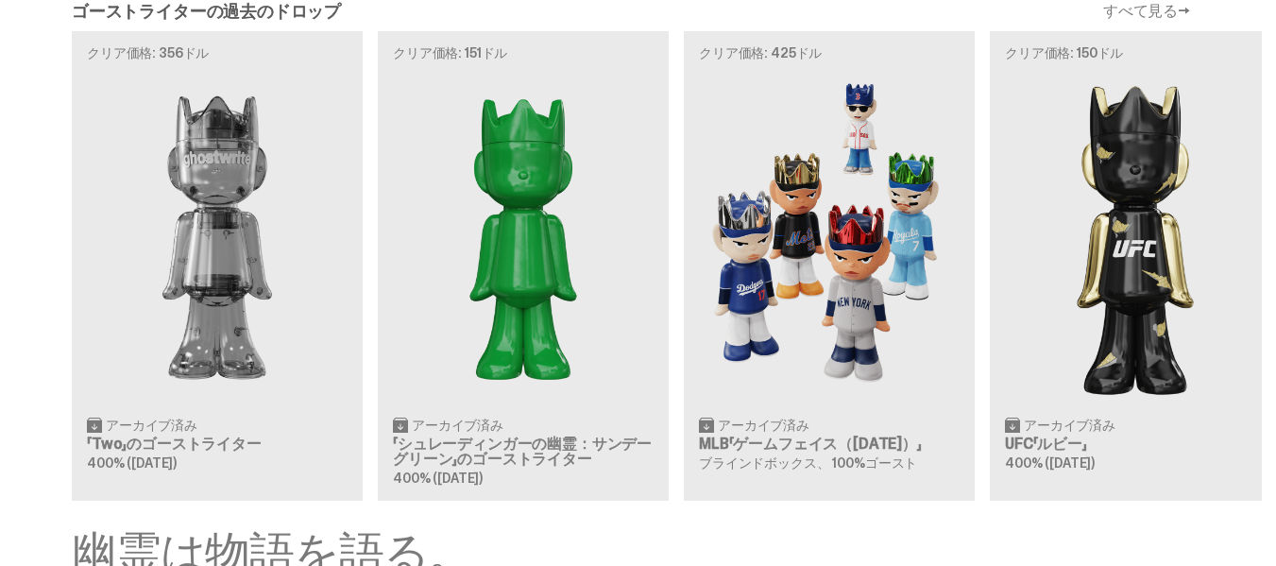
click at [838, 269] on div "クリア価格: 356ドル アーカイブ済み 「Two」のゴーストライター 400% ([DATE]) クリア価格: 151ドル アーカイブ済み 「シュレーディン…" at bounding box center [631, 265] width 1262 height 469
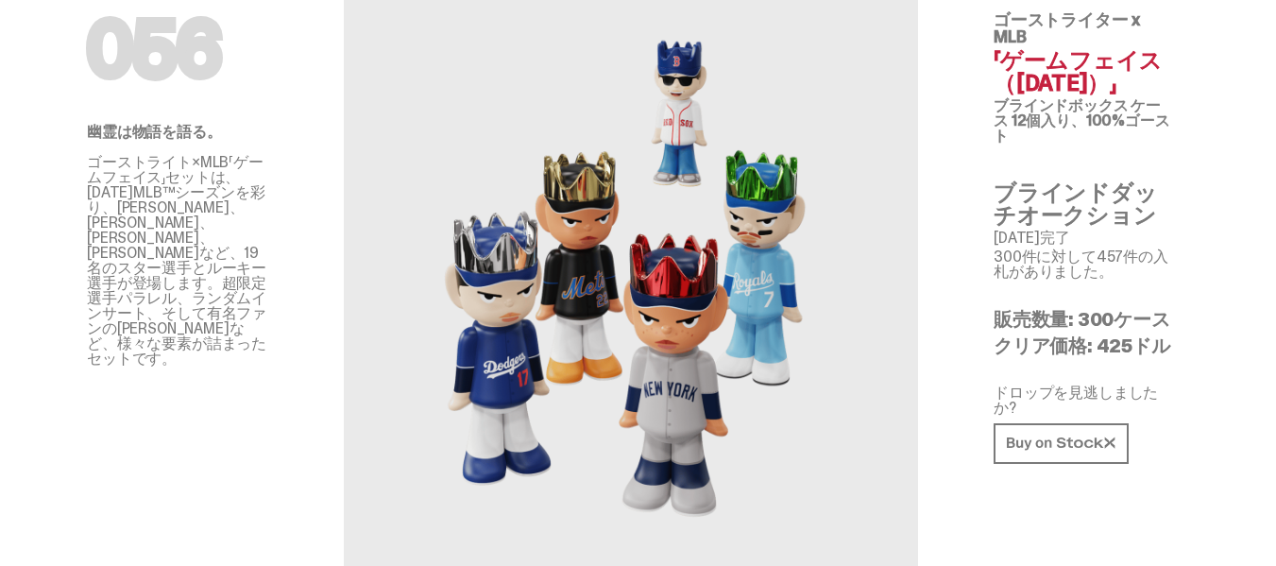
scroll to position [109, 0]
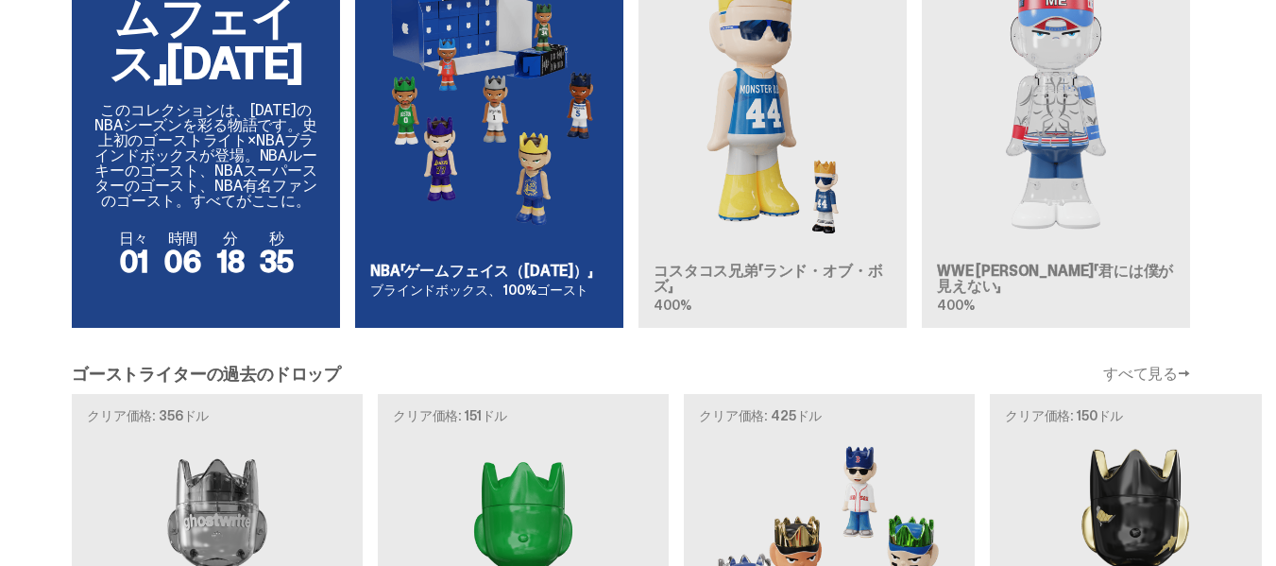
scroll to position [1370, 0]
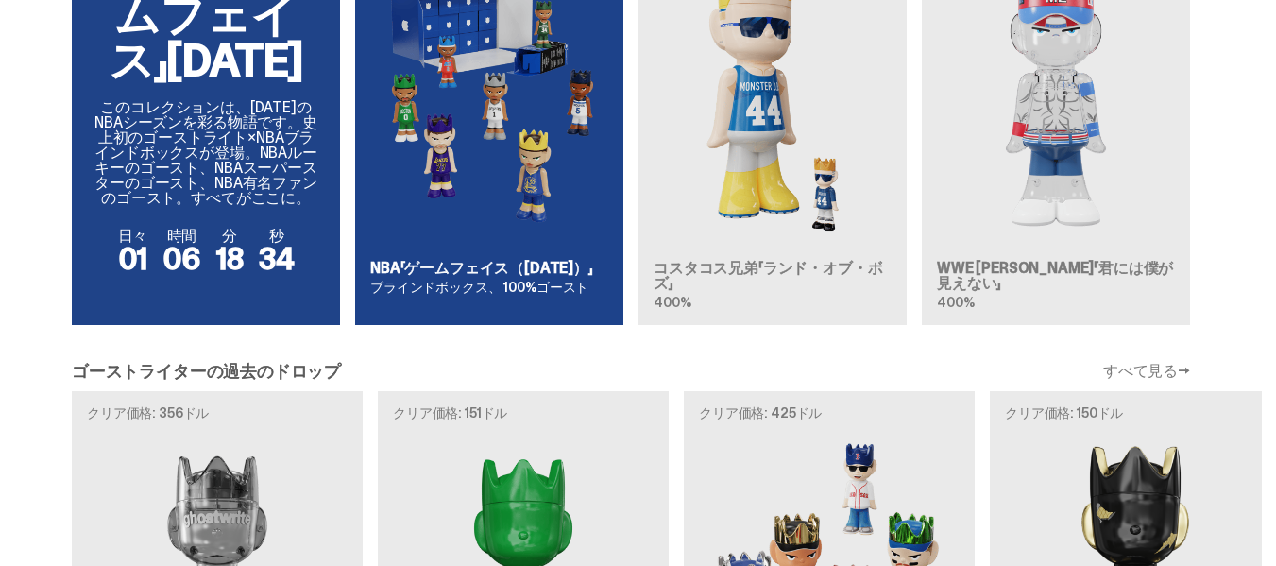
click at [422, 270] on div "NBA「ゲームフェイス」[DATE] このコレクションは、[DATE]のNBAシーズンを彩る物語です。史上初のゴーストライト×NBAブラインドボックスが登場。…" at bounding box center [631, 117] width 1262 height 445
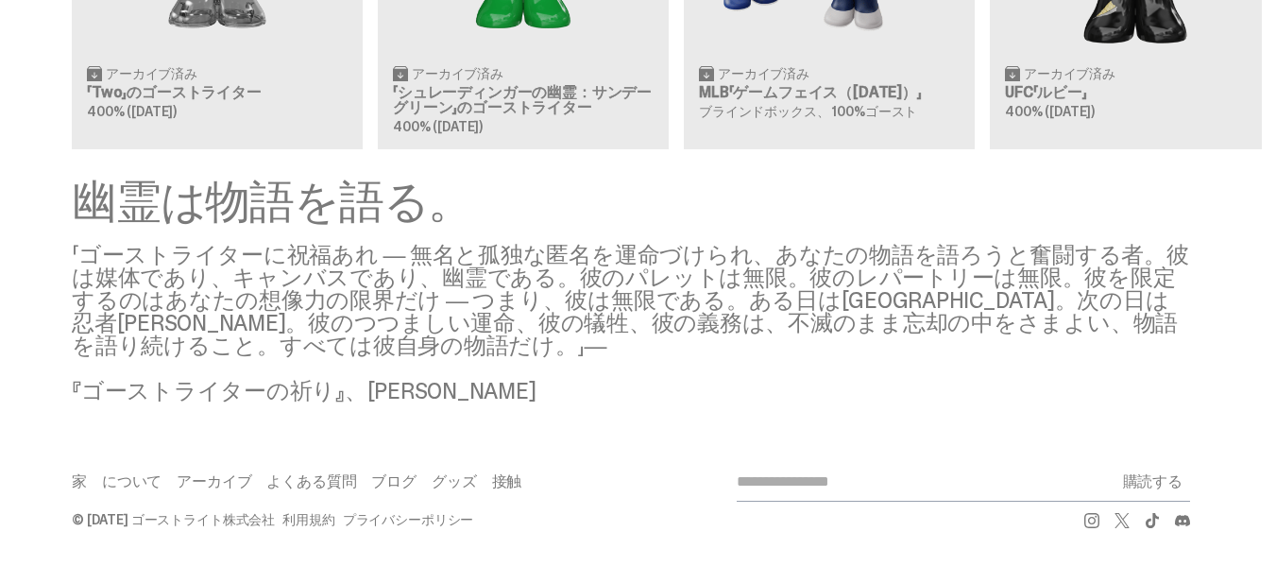
scroll to position [1795, 0]
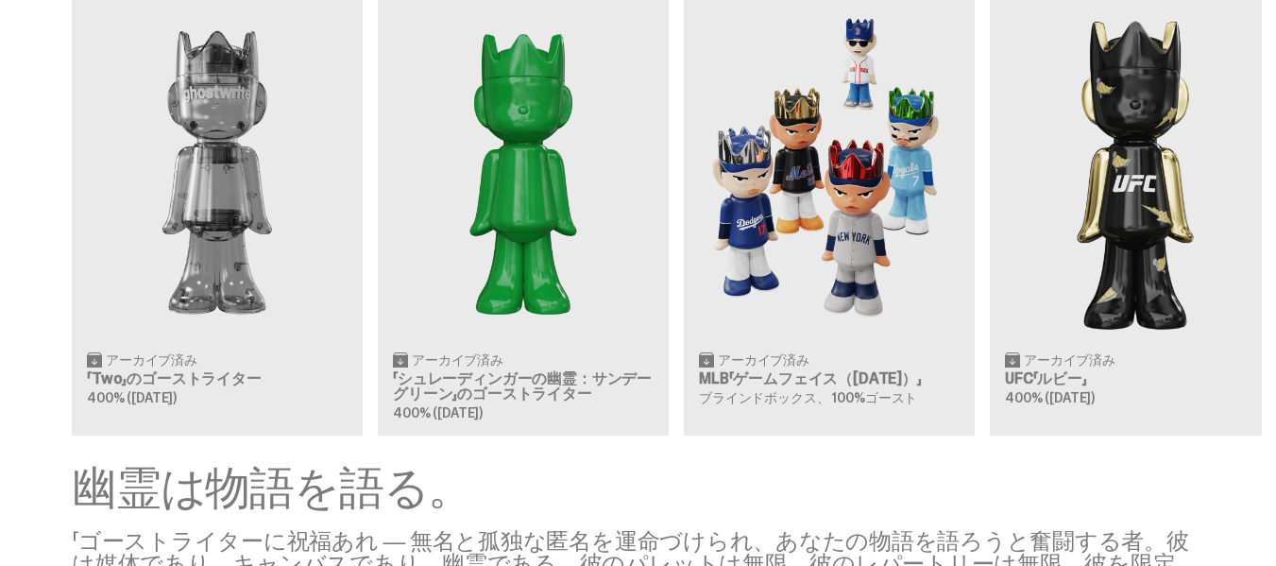
click at [799, 292] on div "クリア価格: 356ドル アーカイブ済み 「Two」のゴーストライター 400% ([DATE]) クリア価格: 151ドル アーカイブ済み 「シュレーディン…" at bounding box center [631, 200] width 1262 height 469
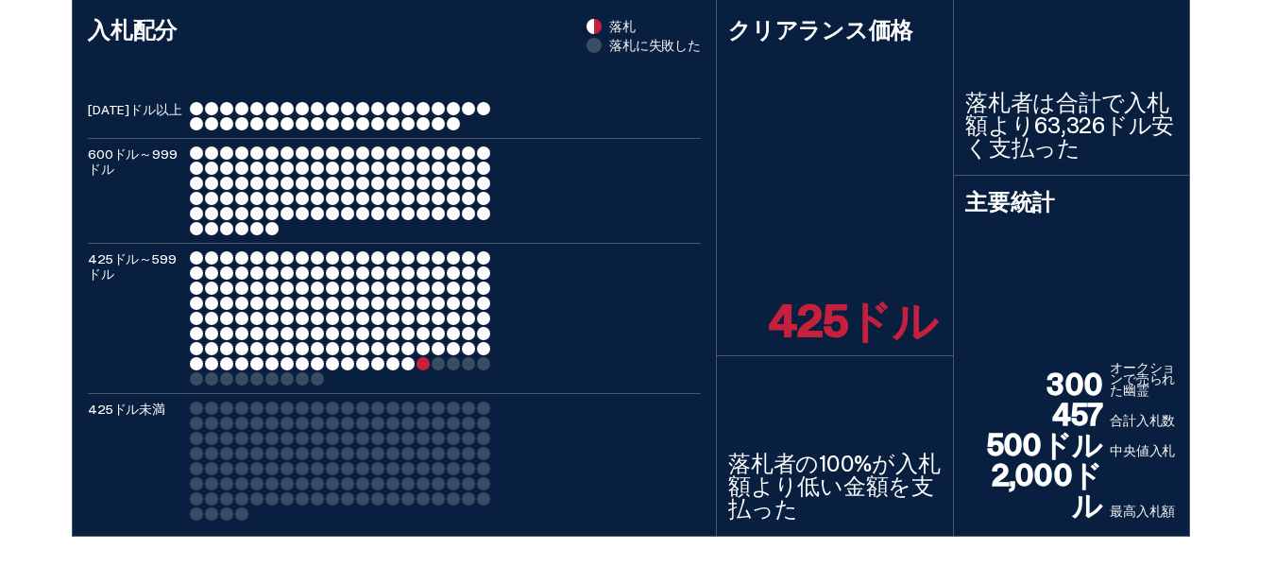
scroll to position [832, 0]
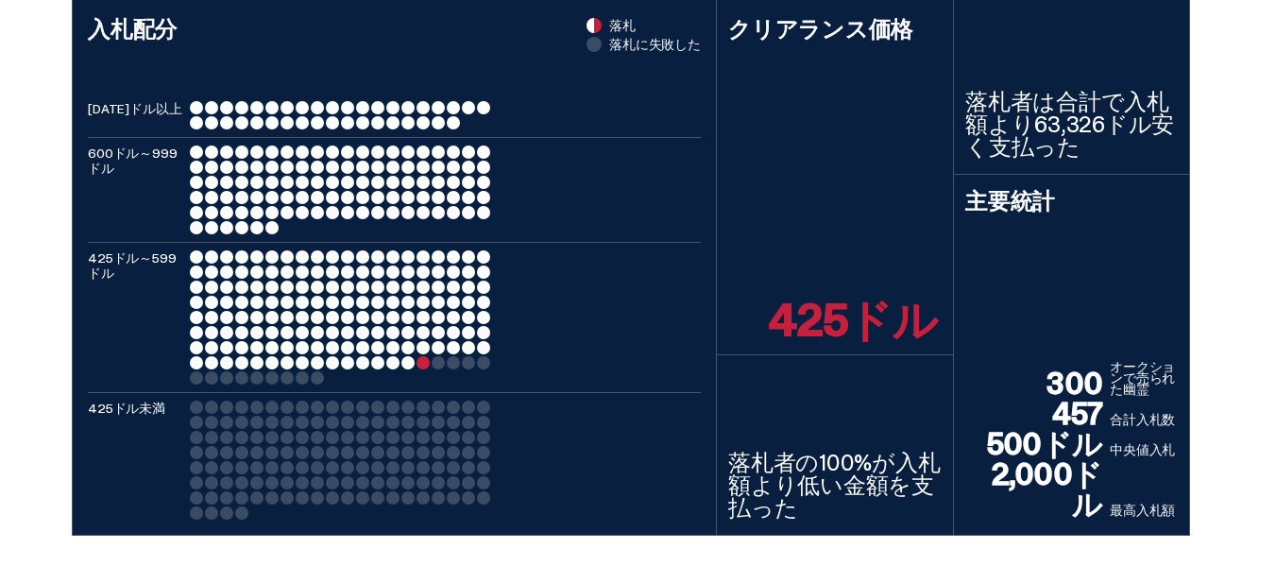
click at [443, 243] on div "[DATE]ドル以上 600ドル～999ドル 425ドル～599ドル 425ドル未満" at bounding box center [394, 310] width 613 height 418
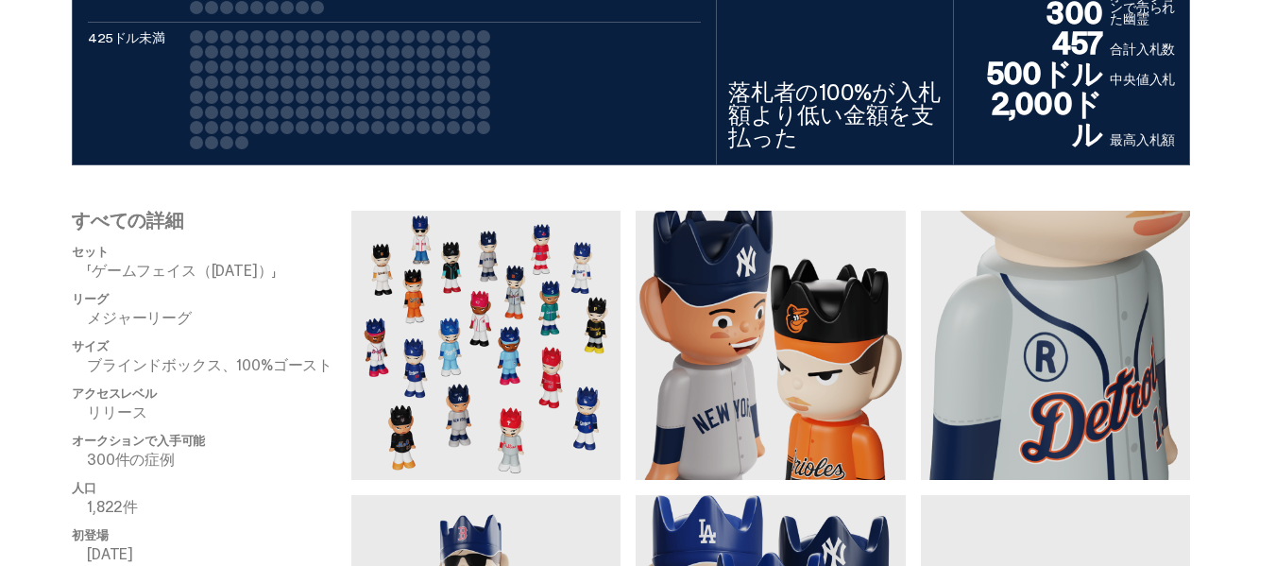
scroll to position [1191, 0]
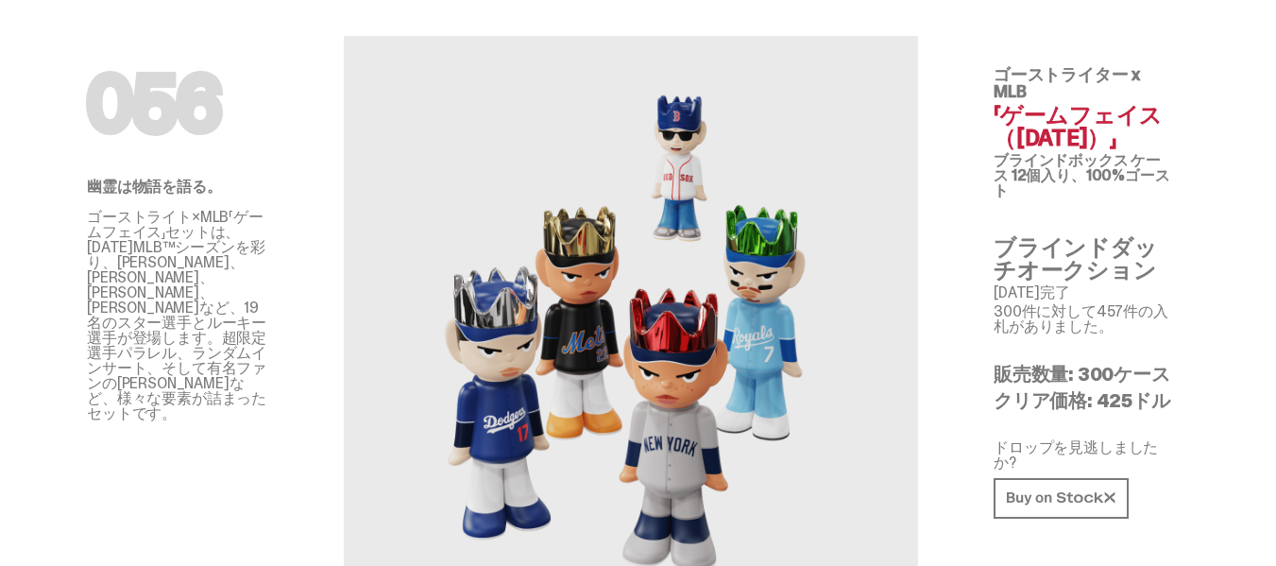
scroll to position [0, 0]
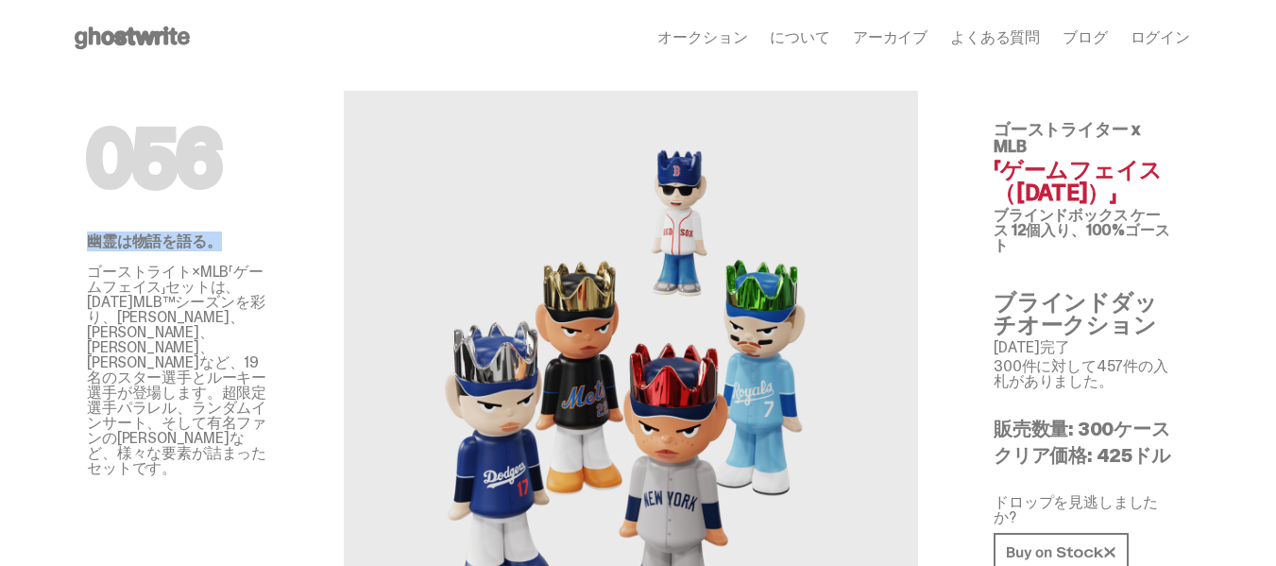
drag, startPoint x: 102, startPoint y: 162, endPoint x: 257, endPoint y: 203, distance: 160.4
click at [257, 203] on div "056 幽霊は物語を語る。 ゴーストライト×MLB「ゲームフェイス」セットは、[DATE]MLB™シーズンを彩り、[PERSON_NAME]、[PERSON_…" at bounding box center [178, 388] width 272 height 625
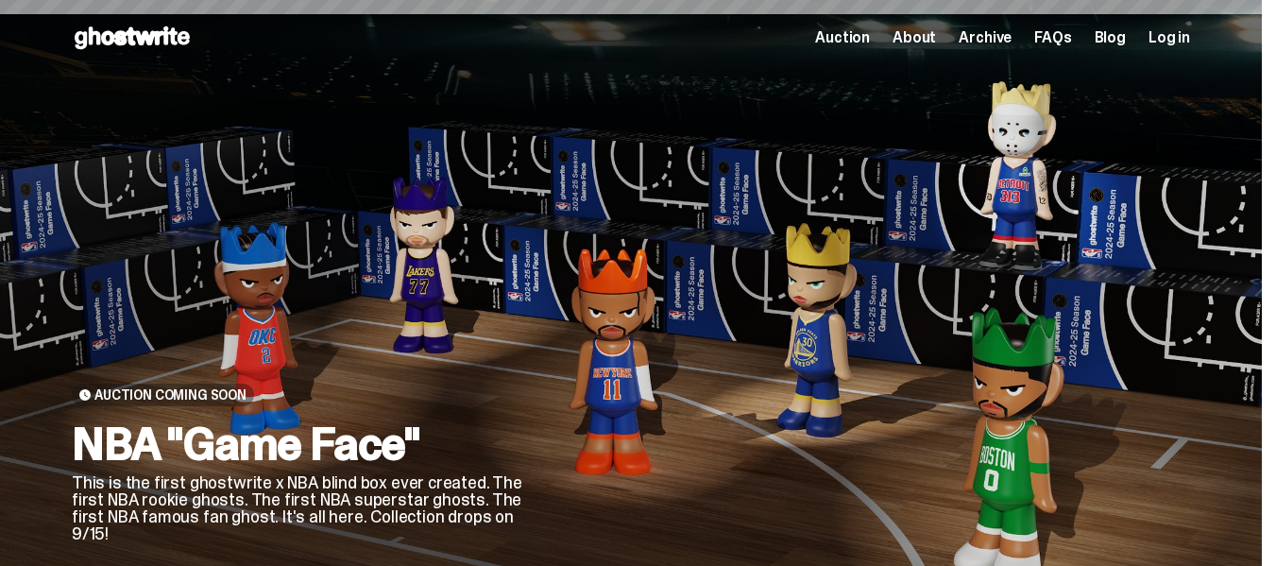
scroll to position [1795, 0]
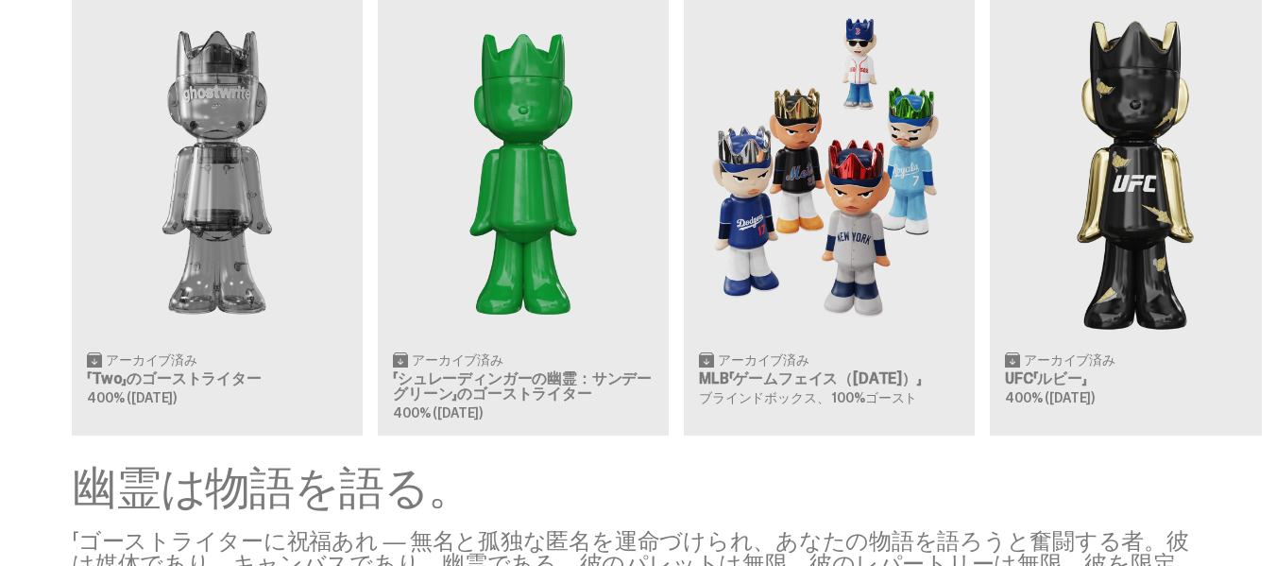
click at [679, 339] on div "クリア価格: 356ドル アーカイブ済み 「Two」のゴーストライター 400% ([DATE]) クリア価格: 151ドル アーカイブ済み 「シュレーディン…" at bounding box center [631, 200] width 1262 height 469
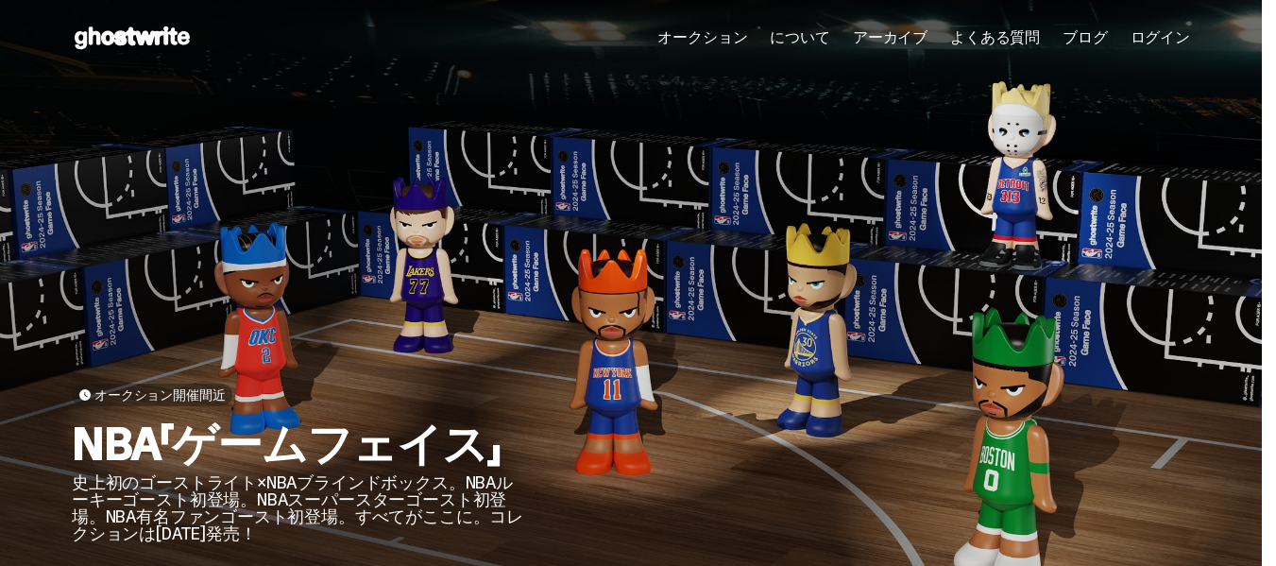
scroll to position [379, 0]
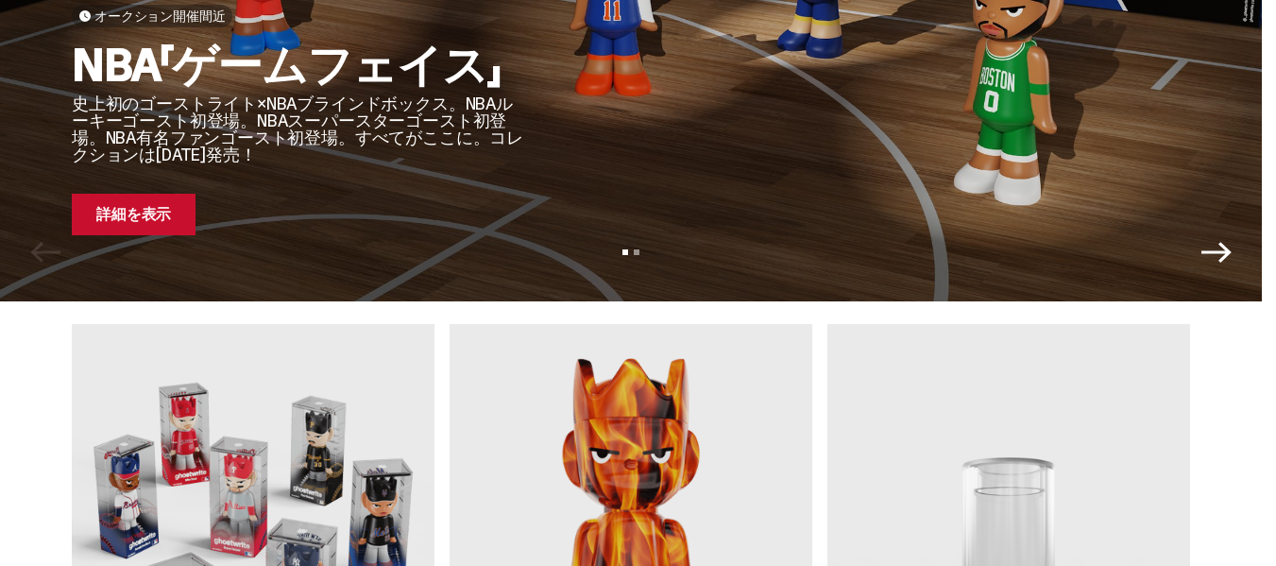
click at [123, 234] on link "詳細を表示" at bounding box center [134, 215] width 124 height 42
